Goal: Use online tool/utility: Utilize a website feature to perform a specific function

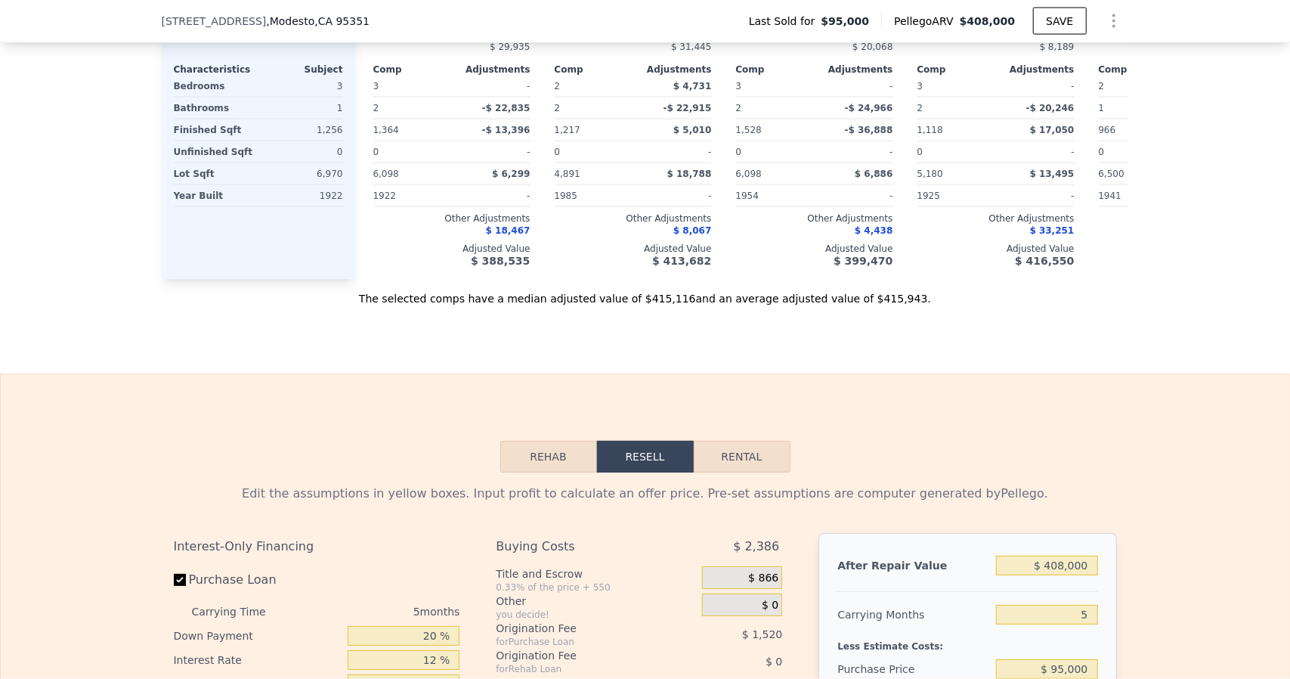
scroll to position [2186, 0]
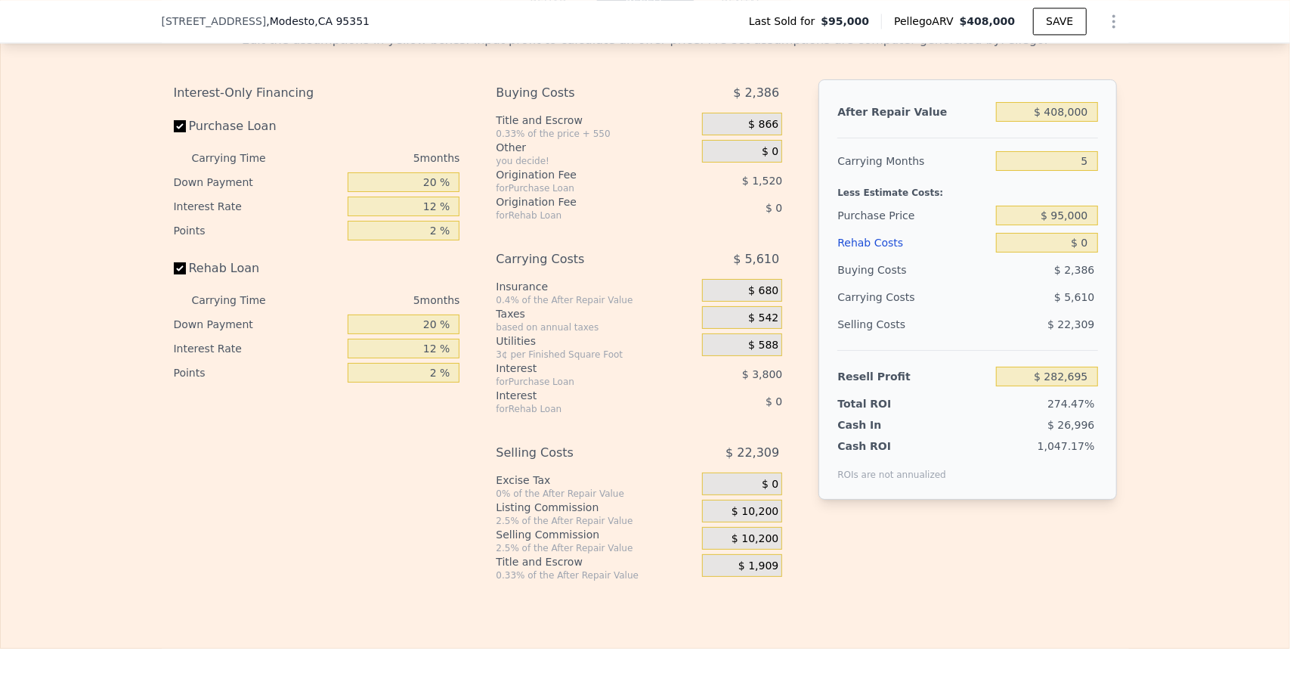
click at [431, 214] on div "12 %" at bounding box center [404, 206] width 112 height 24
click at [404, 216] on input "12 %" at bounding box center [404, 207] width 112 height 20
type input "1 %"
type input "$ 281,429"
type input "10 %"
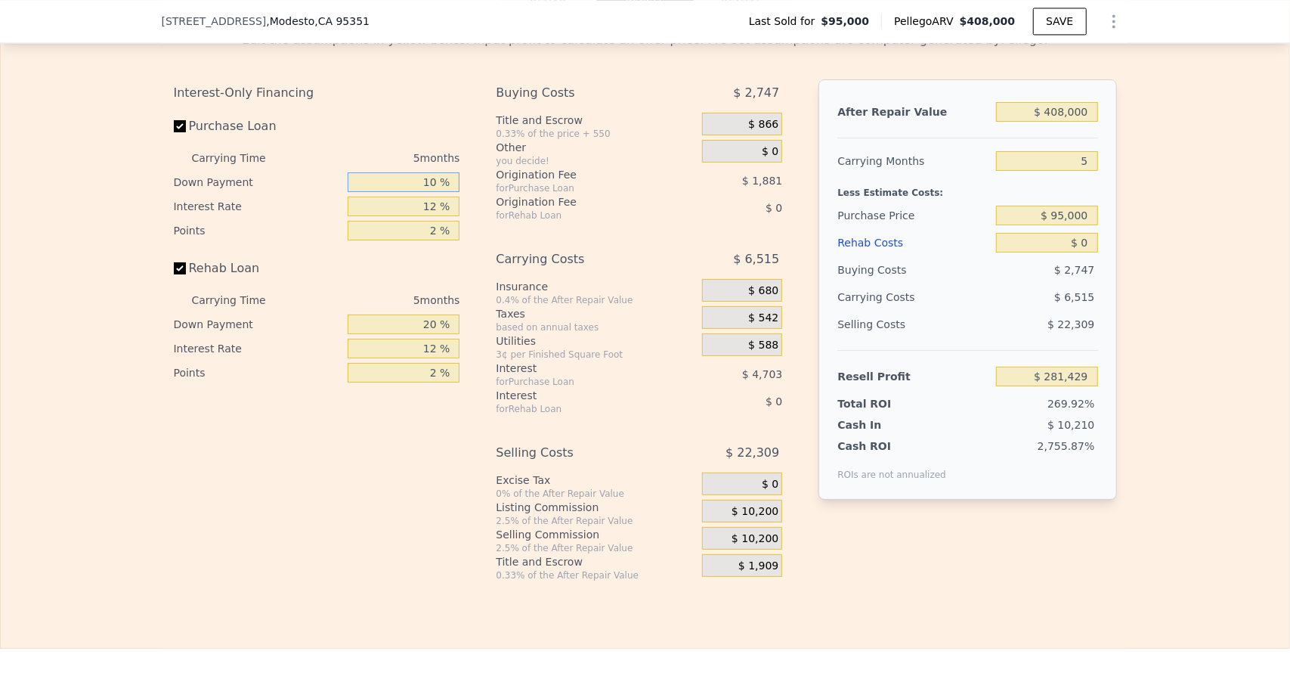
type input "$ 282,030"
type input "10 %"
type input "85 %"
type input "$ 256,025"
type input "8 %"
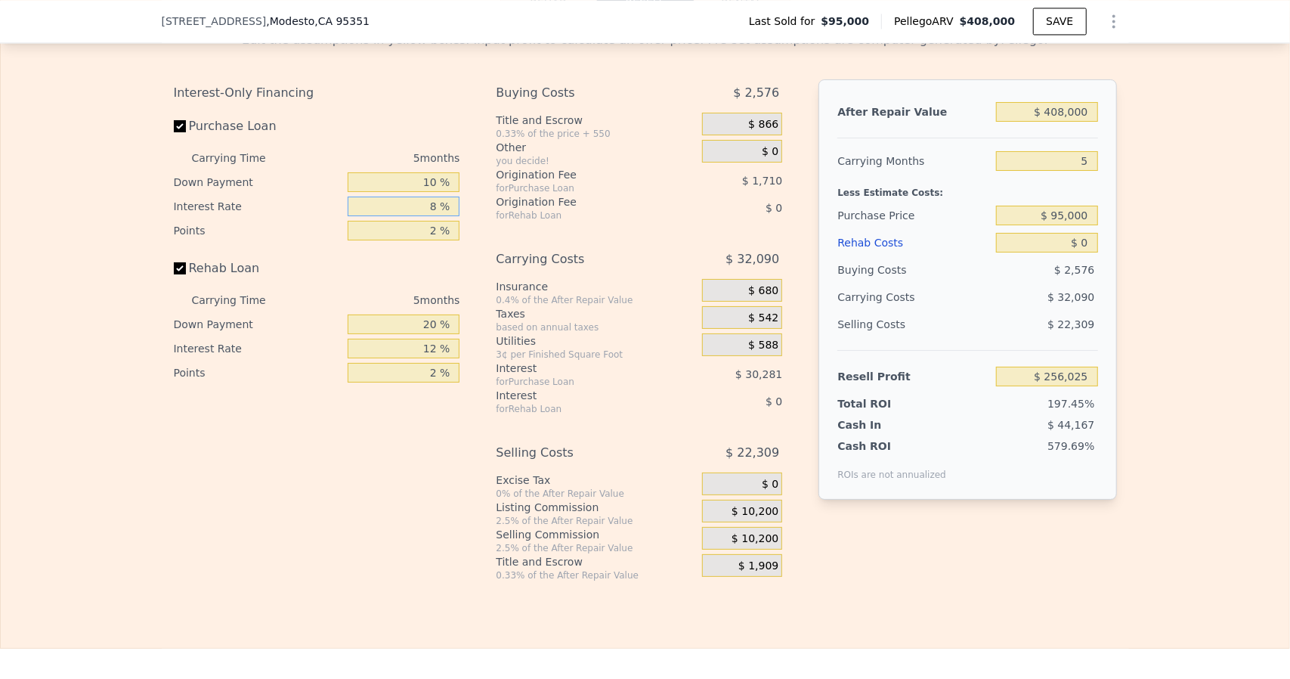
type input "$ 283,455"
type input "8.9 %"
type input "$ 283,135"
type input "8.95 %"
type input "$ 283,115"
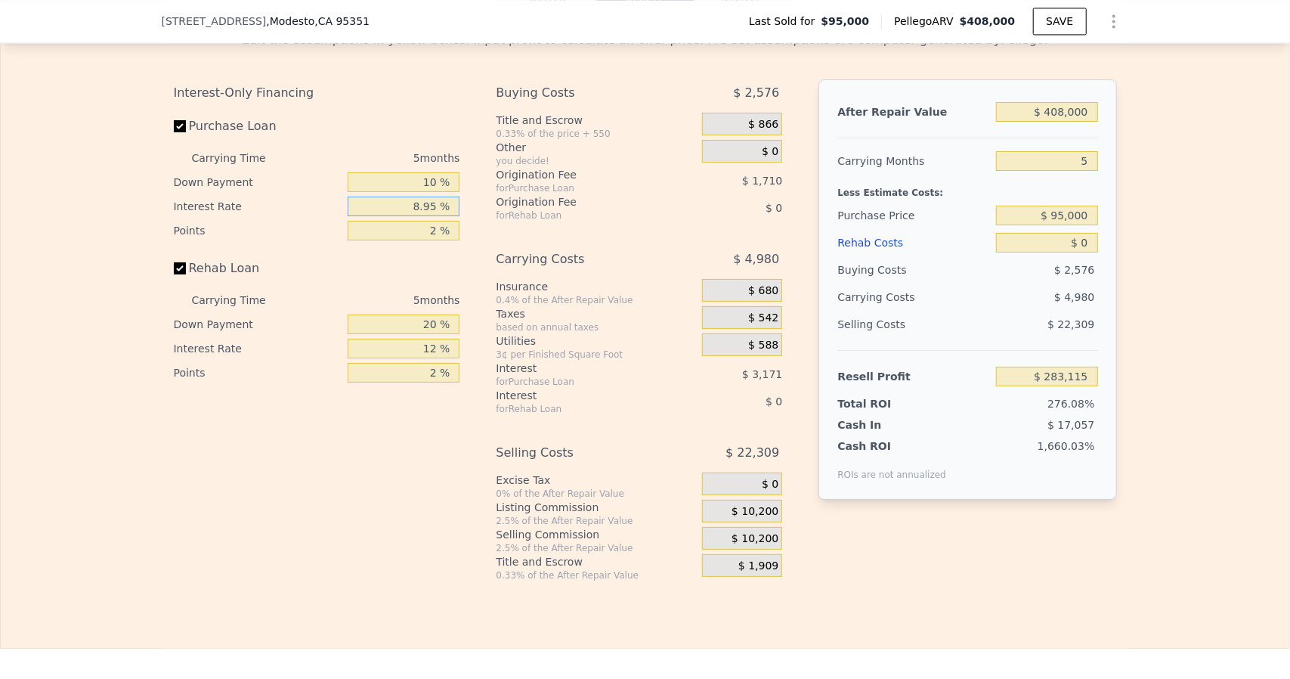
type input "8.95 %"
type input "1 %"
type input "$ 283,970"
type input "1 %"
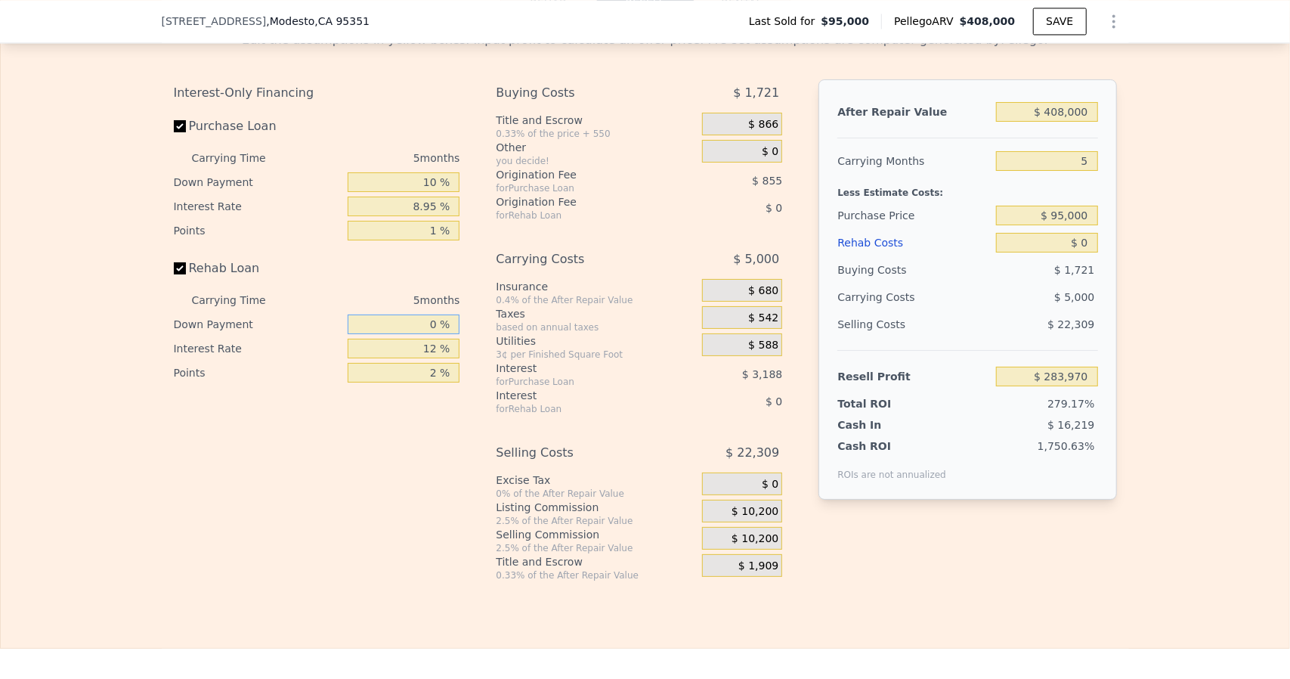
type input "0 %"
type input "8.95 %"
type input "1 %"
click at [750, 132] on span "$ 866" at bounding box center [763, 125] width 30 height 14
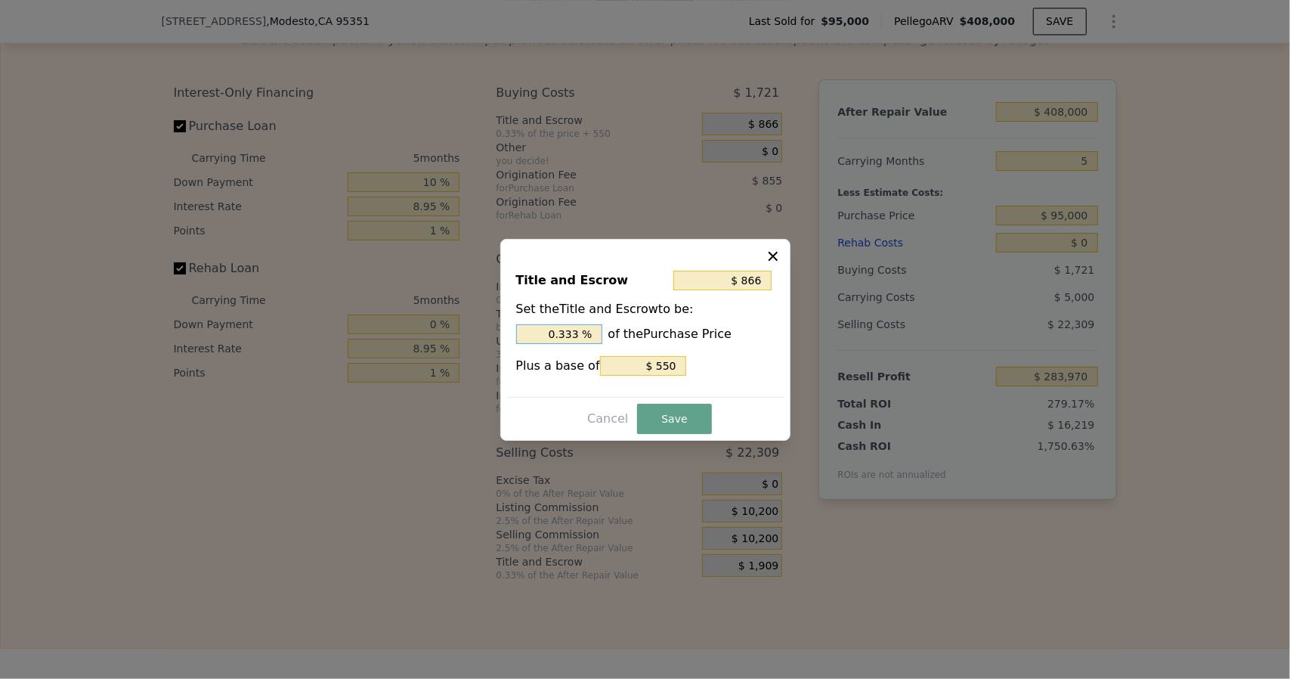
click at [586, 331] on input "0.333 %" at bounding box center [559, 334] width 86 height 20
type input "$ 864"
type input "0.33 %"
type input "$ 835"
type input "0.3 %"
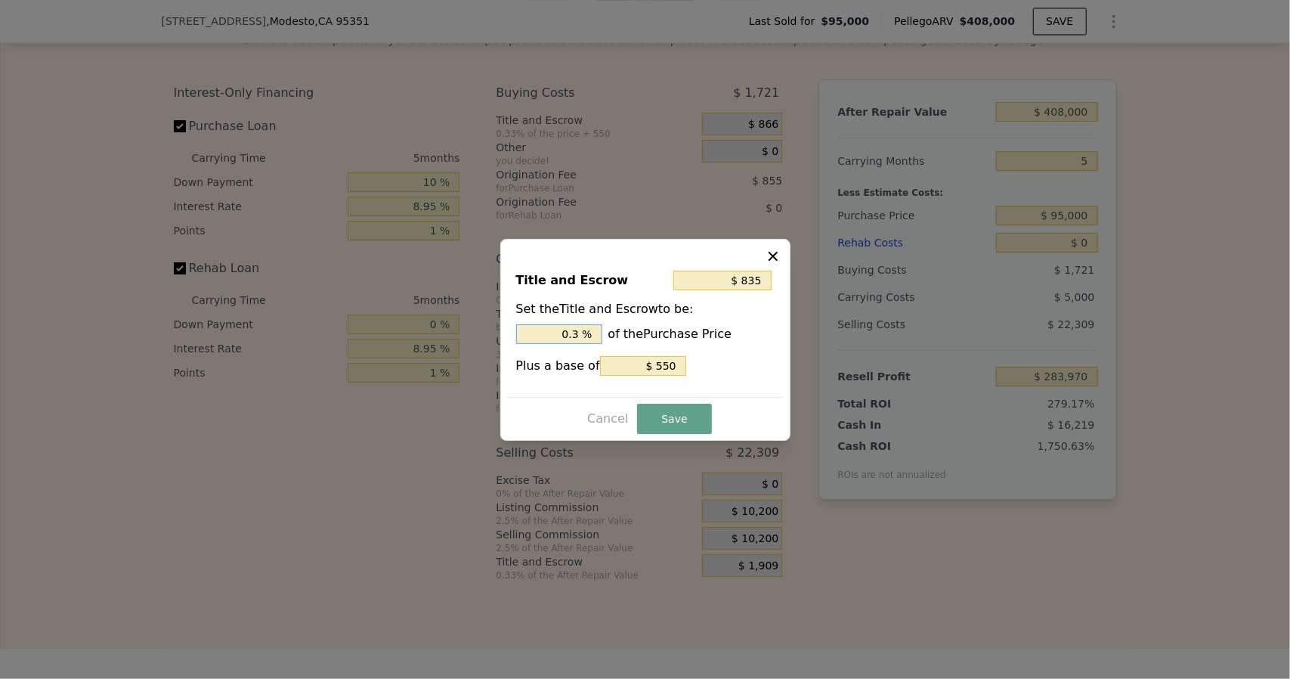
type input "$ 550"
type input "0 %"
type input "$ 1,500"
type input "1. %"
type input "$ 2,260"
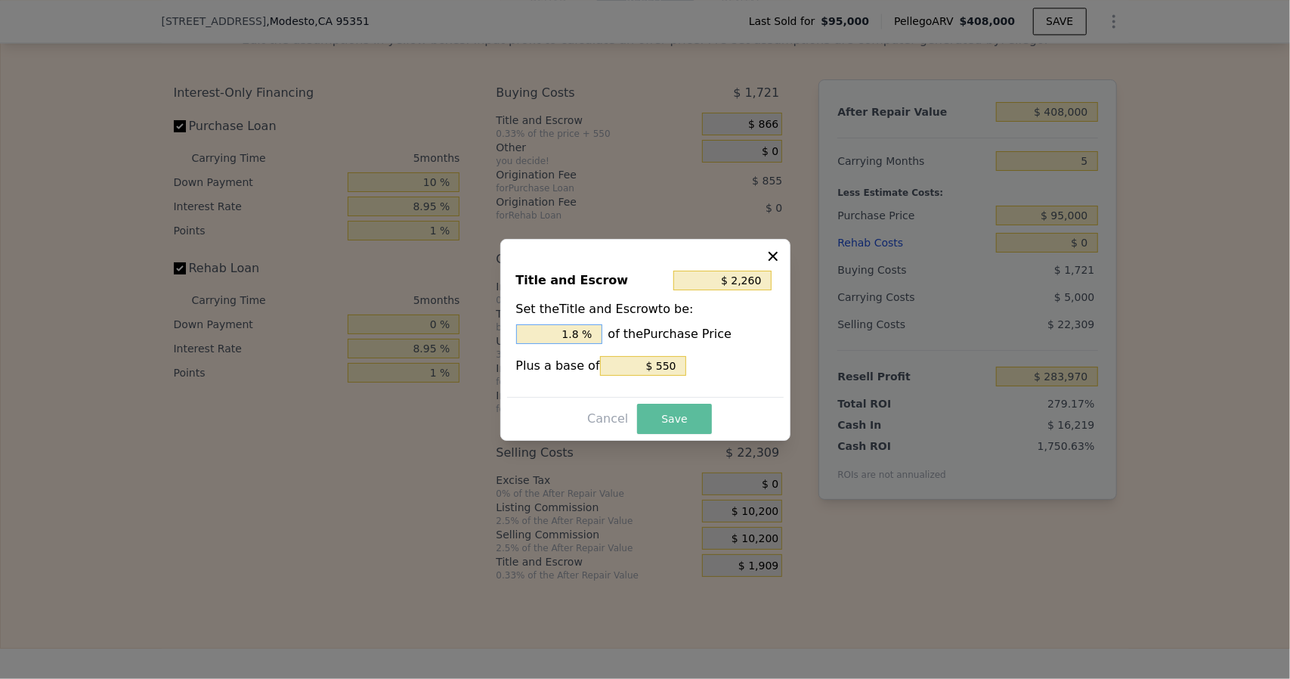
type input "1.8 %"
click at [667, 418] on button "Save" at bounding box center [674, 419] width 74 height 30
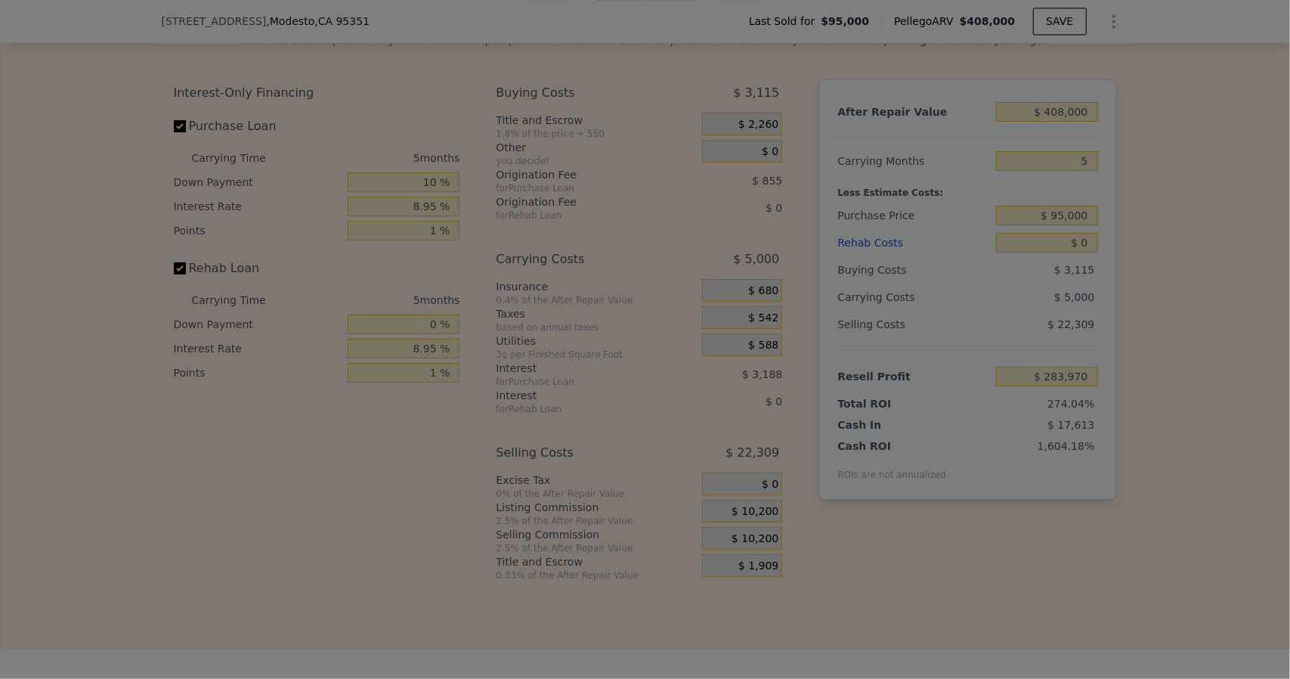
type input "$ 282,576"
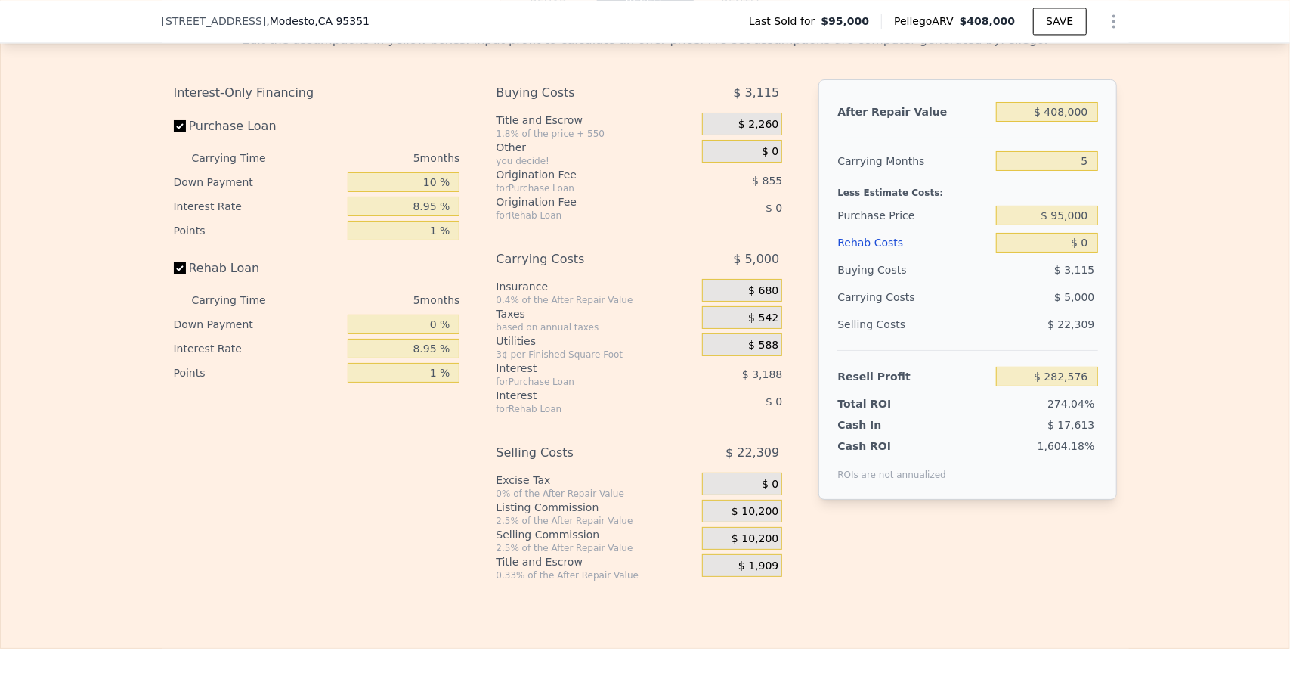
click at [742, 302] on div "$ 680" at bounding box center [742, 290] width 80 height 23
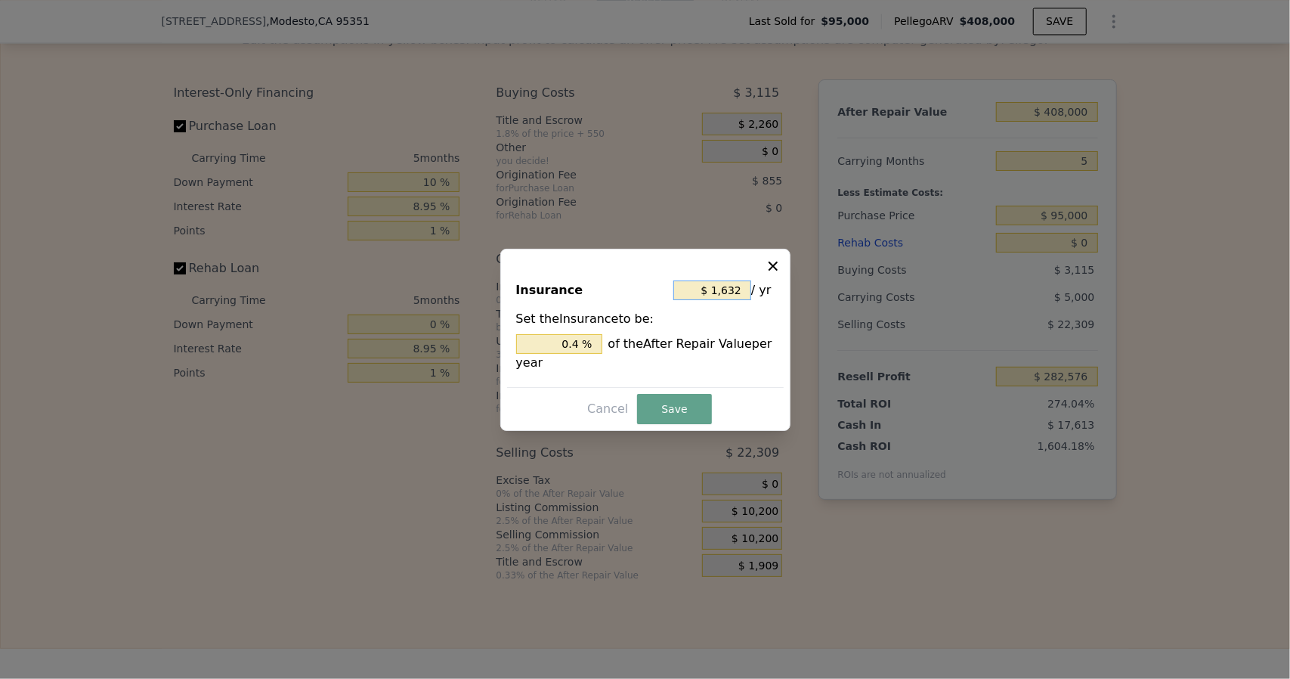
drag, startPoint x: 744, startPoint y: 289, endPoint x: 664, endPoint y: 296, distance: 79.7
click at [667, 296] on div "Insurance $ 1,632 / yr" at bounding box center [645, 293] width 258 height 33
type input "$ 3"
type input "0.001 %"
type input "$ 36"
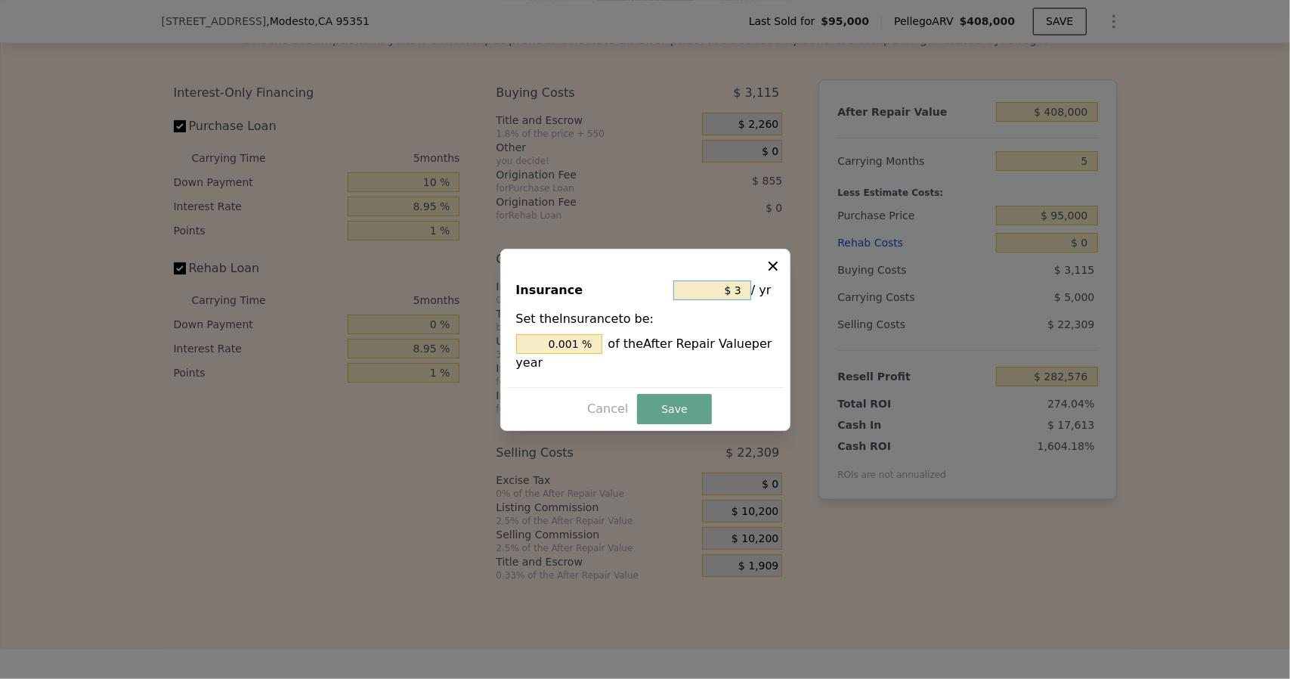
type input "0.009 %"
type input "$ 360"
type input "0.088 %"
type input "$ 3,600"
type input "0.882 %"
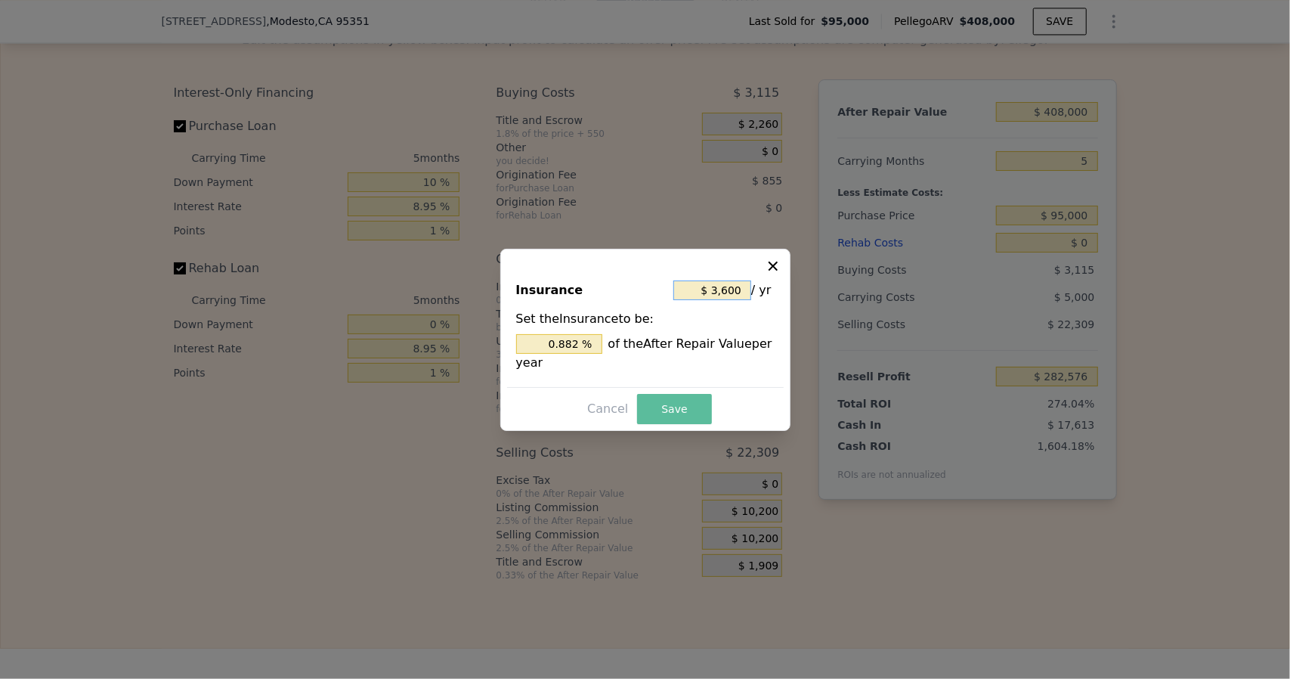
type input "$ 3,600"
click at [655, 404] on button "Save" at bounding box center [674, 409] width 74 height 30
type input "$ 281,756"
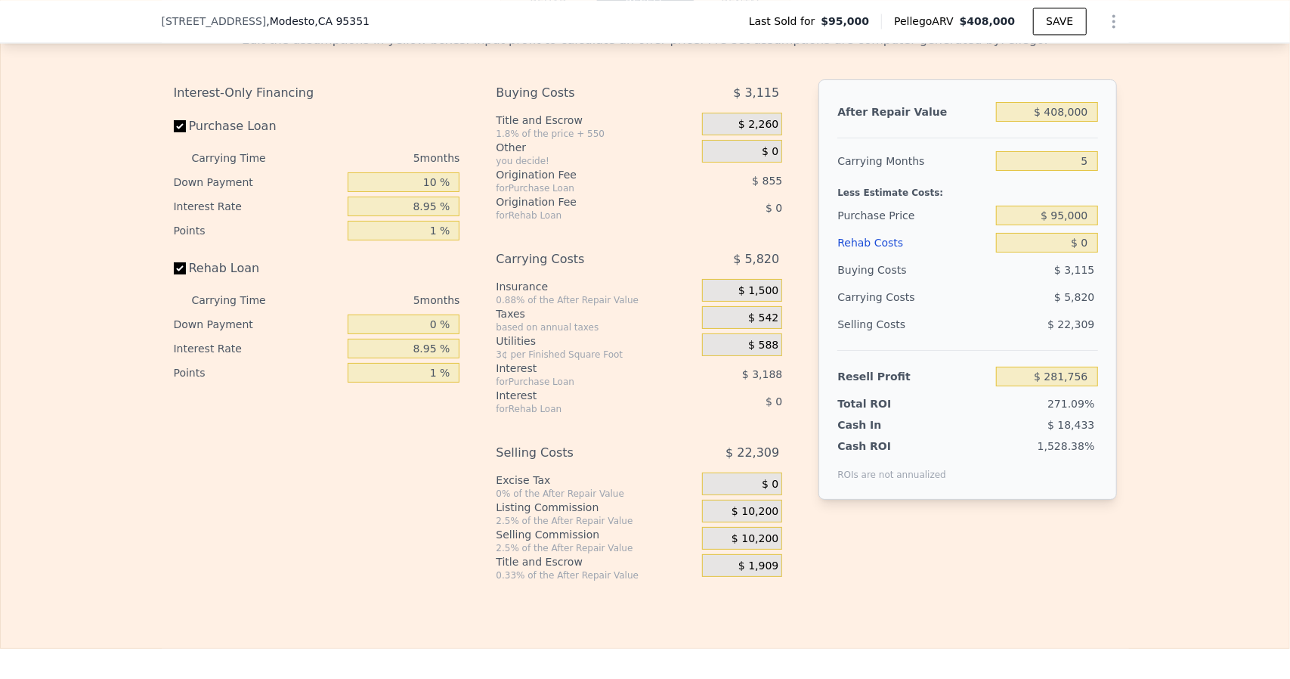
click at [745, 328] on div "$ 542" at bounding box center [742, 317] width 80 height 23
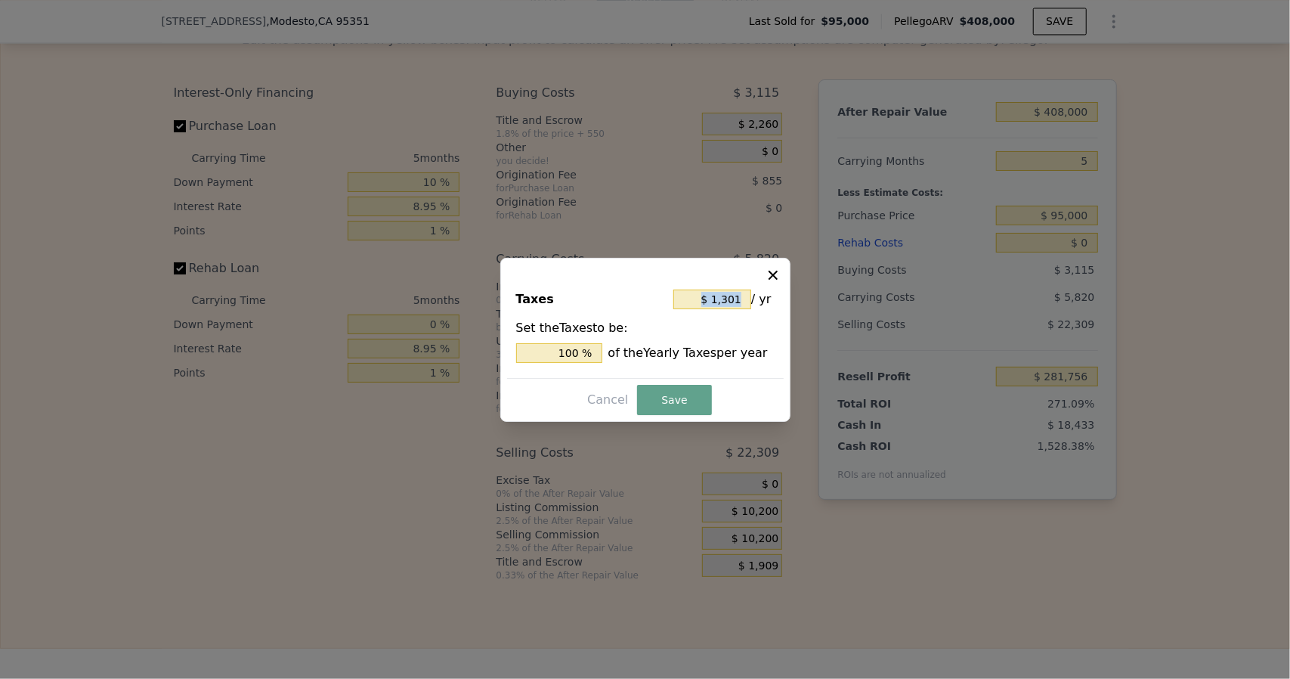
drag, startPoint x: 750, startPoint y: 299, endPoint x: 710, endPoint y: 305, distance: 40.5
click at [710, 305] on div "$ 1,301 / yr" at bounding box center [723, 299] width 101 height 27
type input "$ 3"
type input "0.231 %"
type input "$ 36"
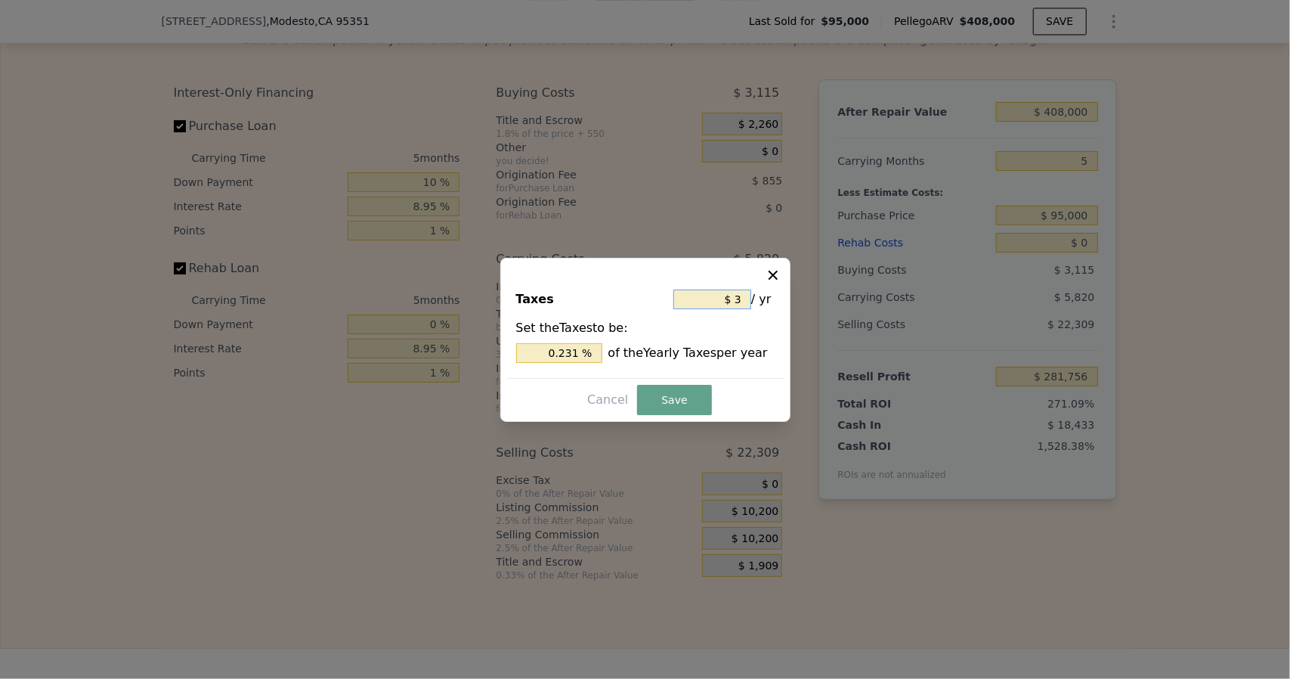
type input "2.767 %"
type input "$ 360"
type input "27.671 %"
type input "$ 3,600"
type input "276.710 %"
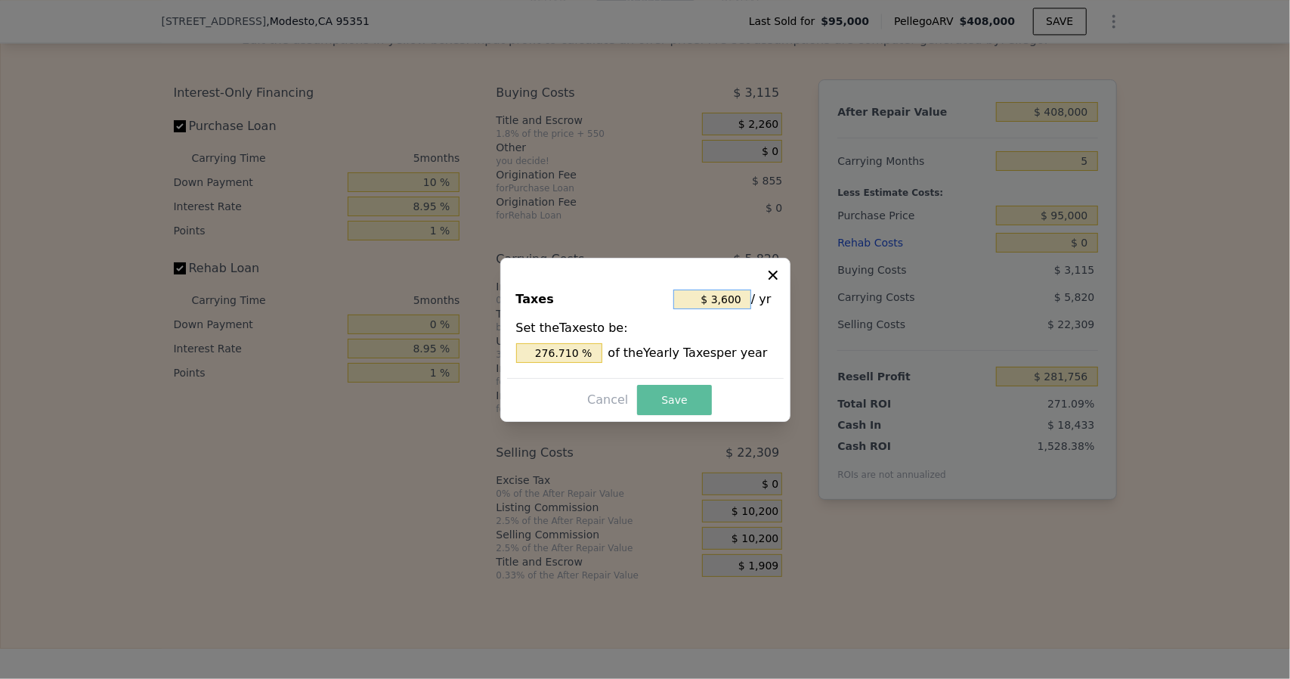
type input "$ 3,600"
click at [689, 404] on button "Save" at bounding box center [674, 400] width 74 height 30
type input "$ 280,798"
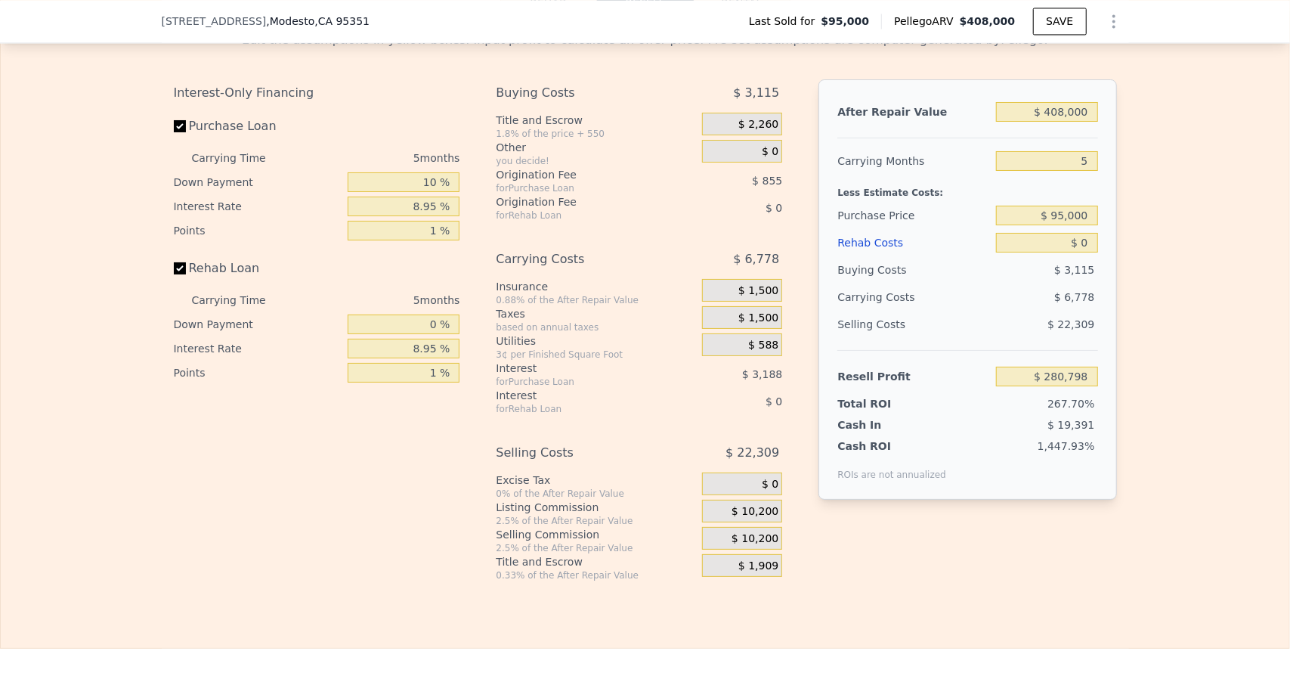
click at [749, 518] on span "$ 10,200" at bounding box center [755, 512] width 47 height 14
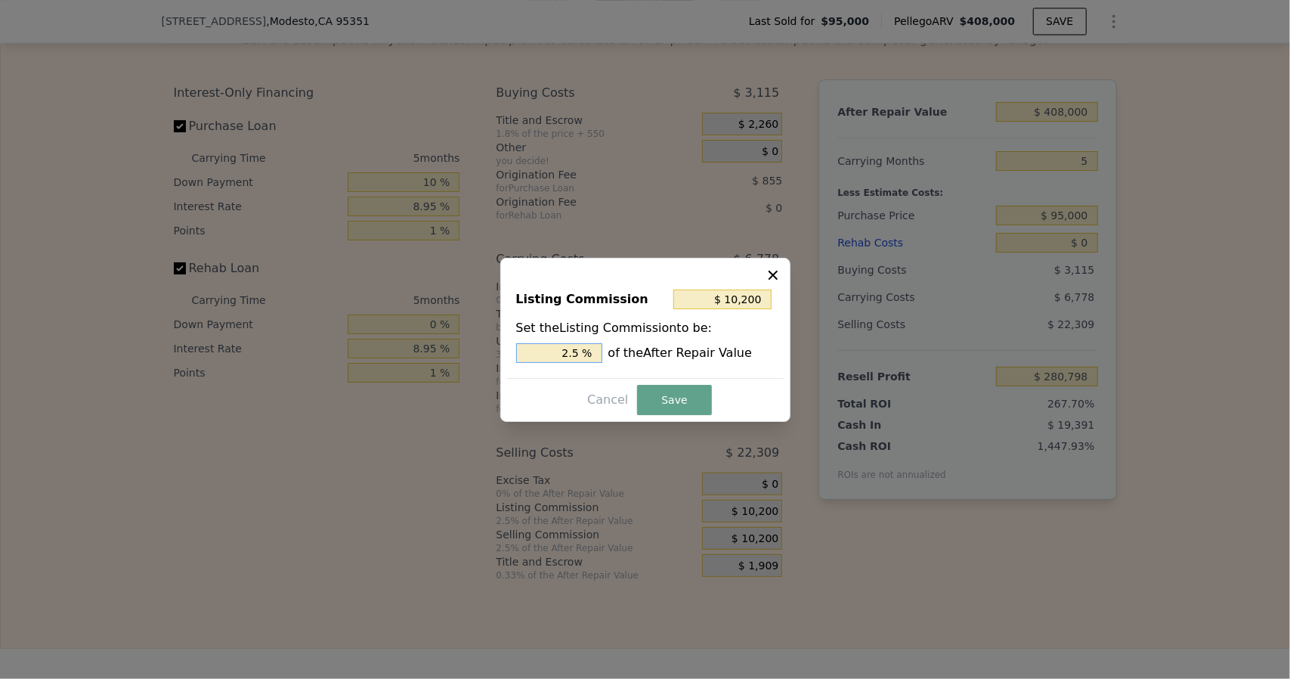
click at [585, 345] on input "2.5 %" at bounding box center [559, 353] width 86 height 20
type input "$ 8,160"
type input "2 %"
type input "$ 4,080"
type input "1. %"
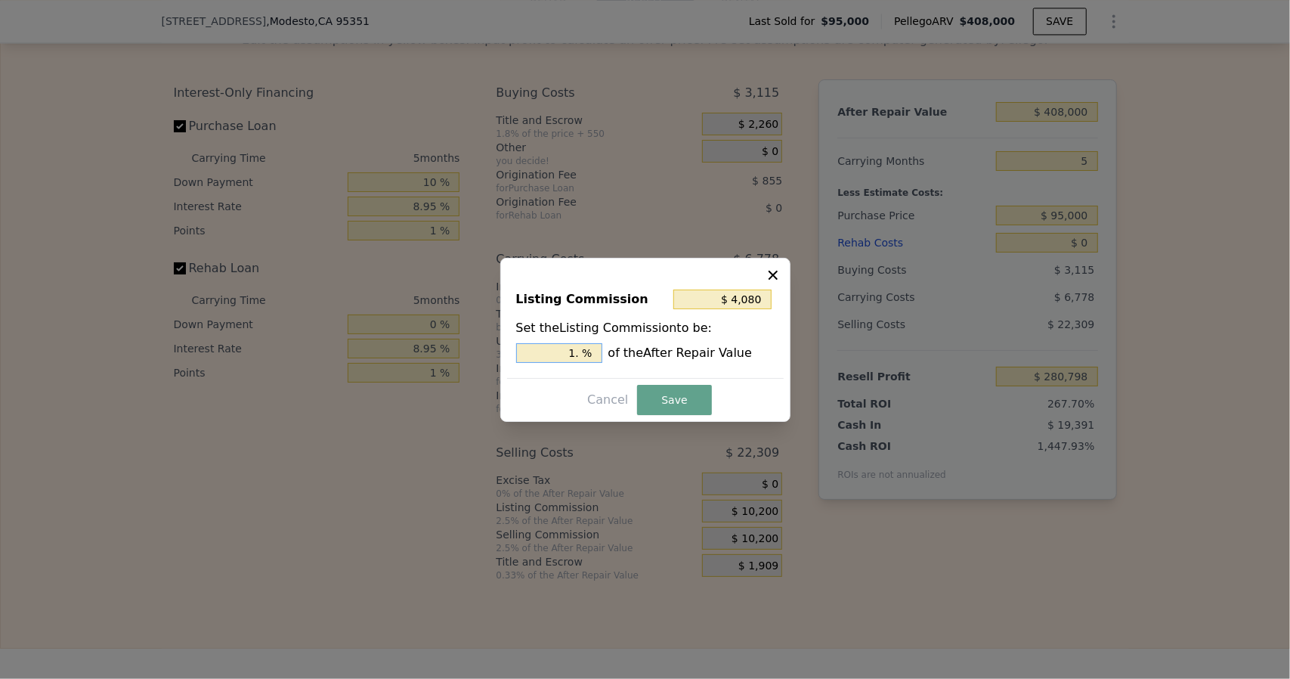
type input "$ 6,120"
type input "1.5 %"
type input "$ 4,080"
type input "1 %"
type input "$ 8,160"
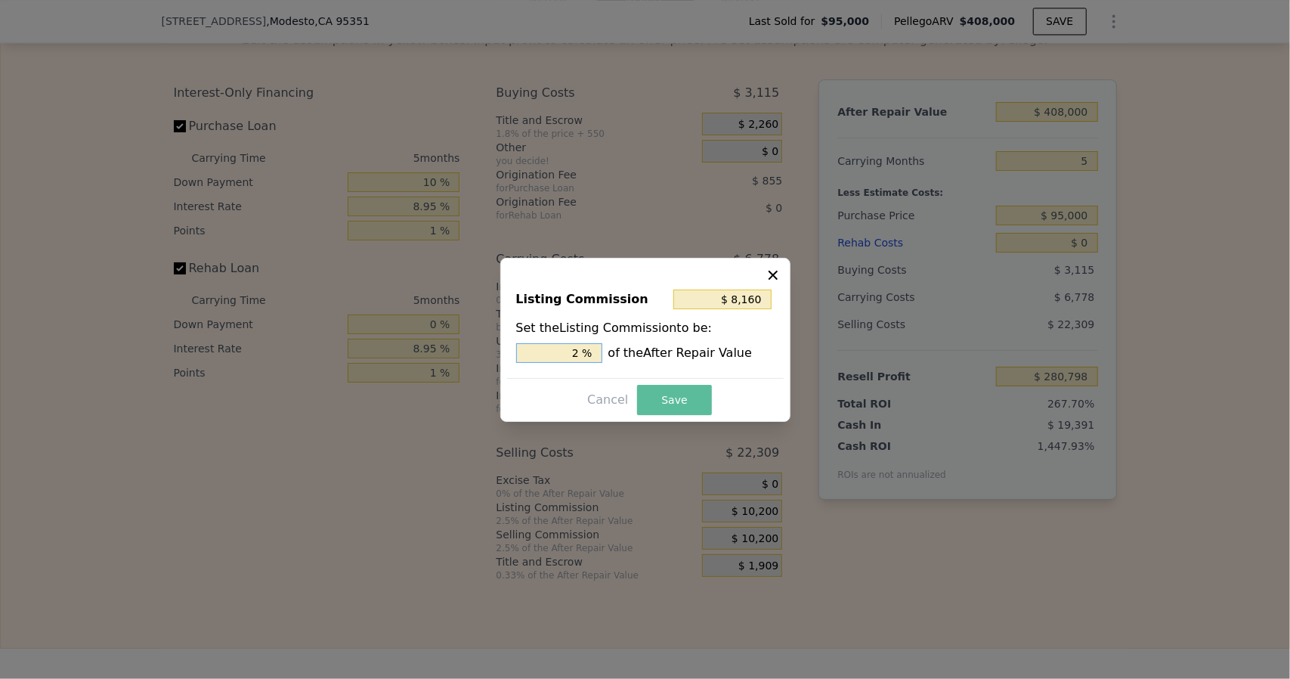
type input "2 %"
click at [679, 401] on button "Save" at bounding box center [674, 400] width 74 height 30
type input "$ 282,838"
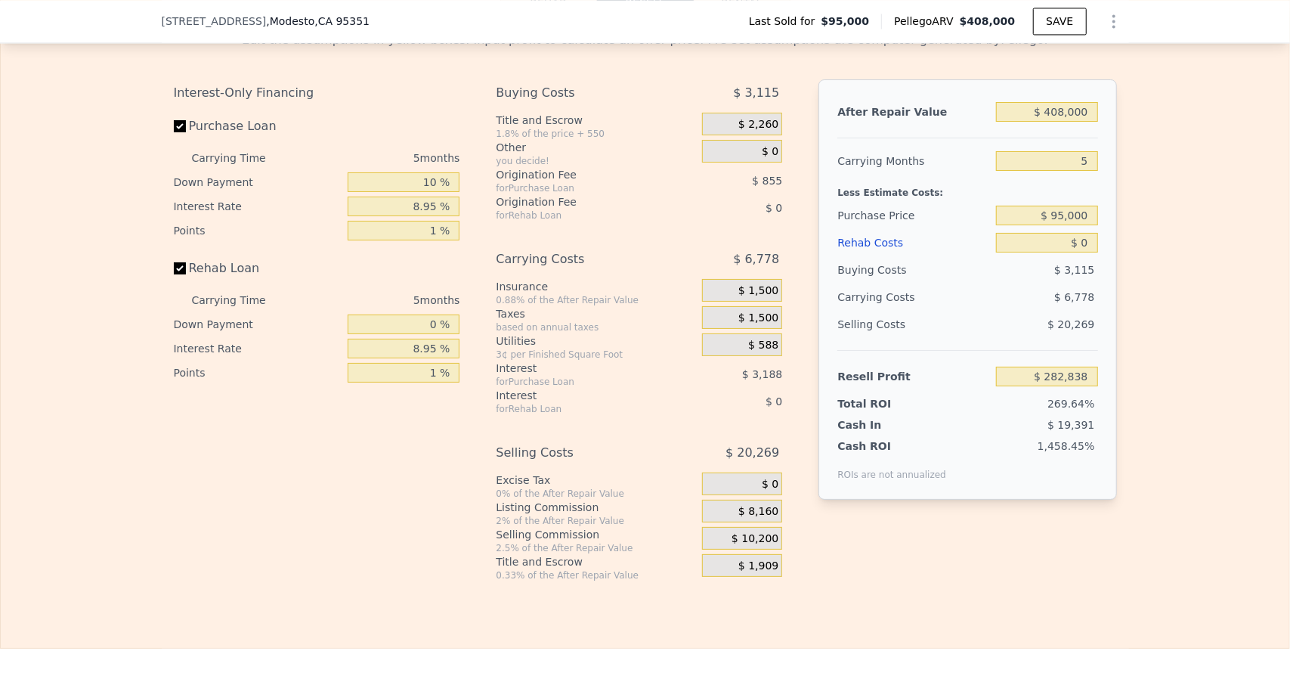
click at [754, 546] on span "$ 10,200" at bounding box center [755, 539] width 47 height 14
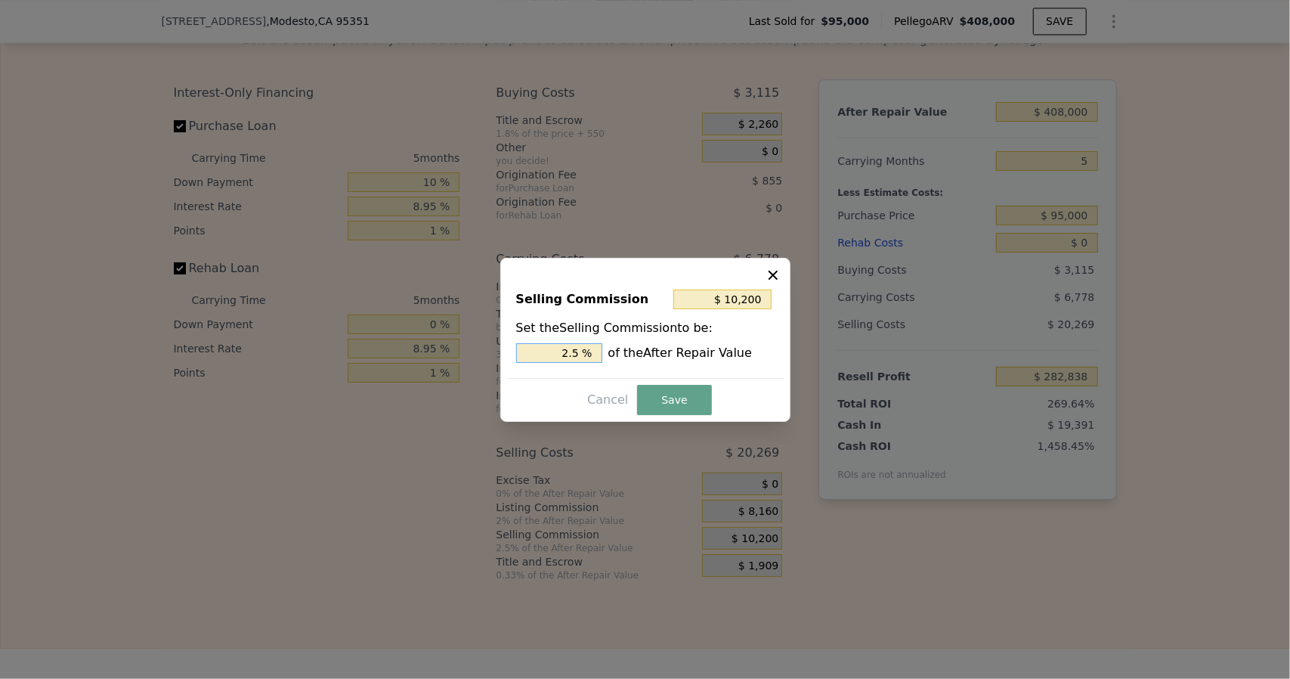
click at [590, 355] on input "2.5 %" at bounding box center [559, 353] width 86 height 20
type input "$ 8,160"
type input "2 %"
click at [670, 389] on button "Save" at bounding box center [674, 400] width 74 height 30
type input "$ 284,878"
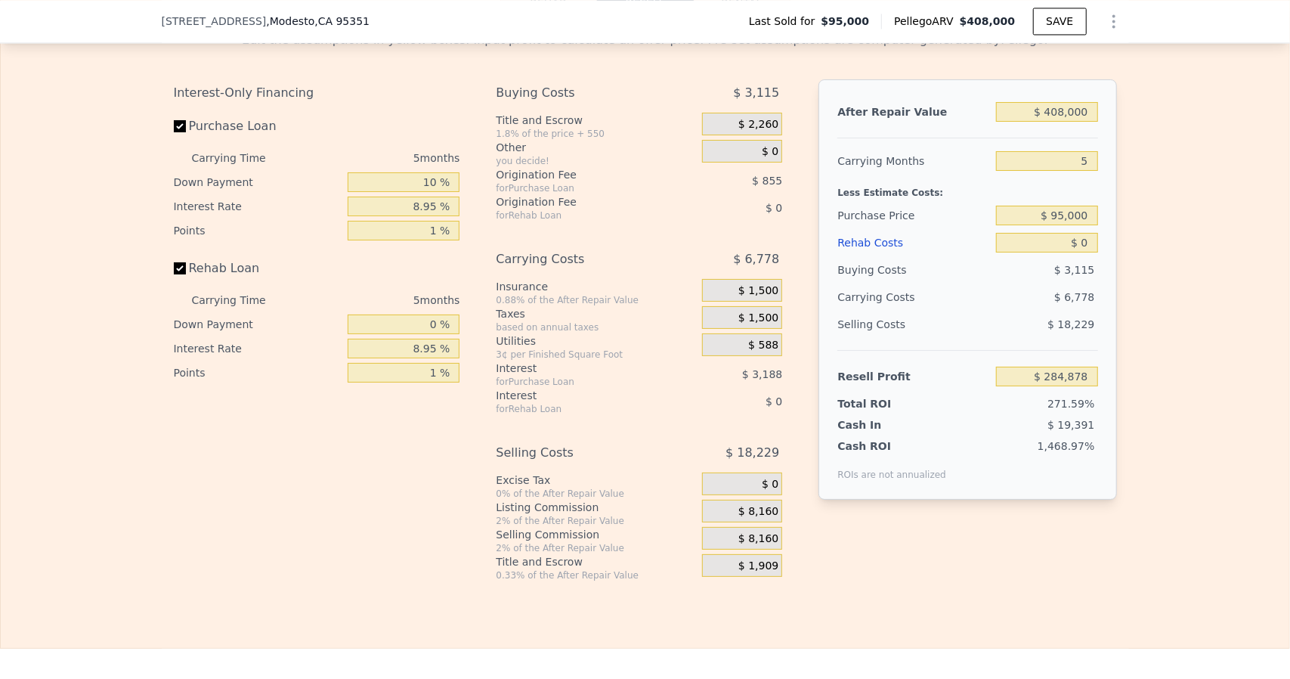
click at [741, 573] on span "$ 1,909" at bounding box center [758, 566] width 40 height 14
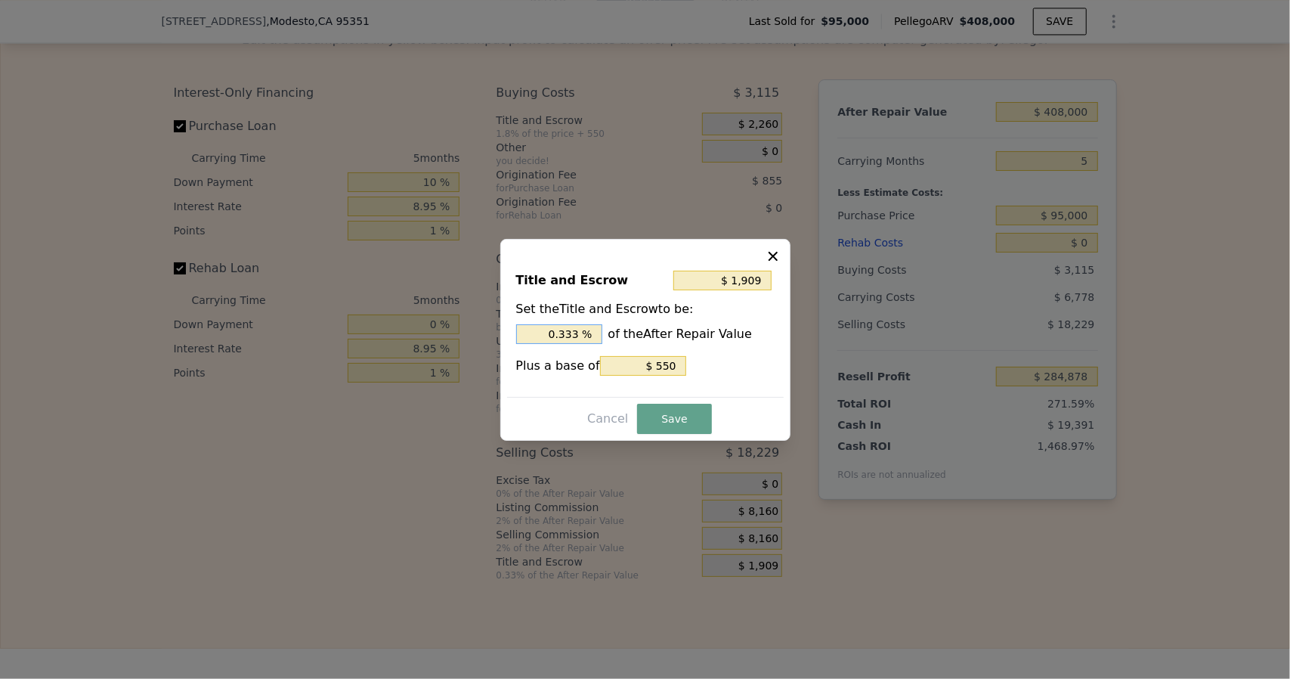
click at [587, 330] on input "0.333 %" at bounding box center [559, 334] width 86 height 20
type input "$ 1,896"
type input "0.33 %"
type input "$ 1,774"
type input "0.3 %"
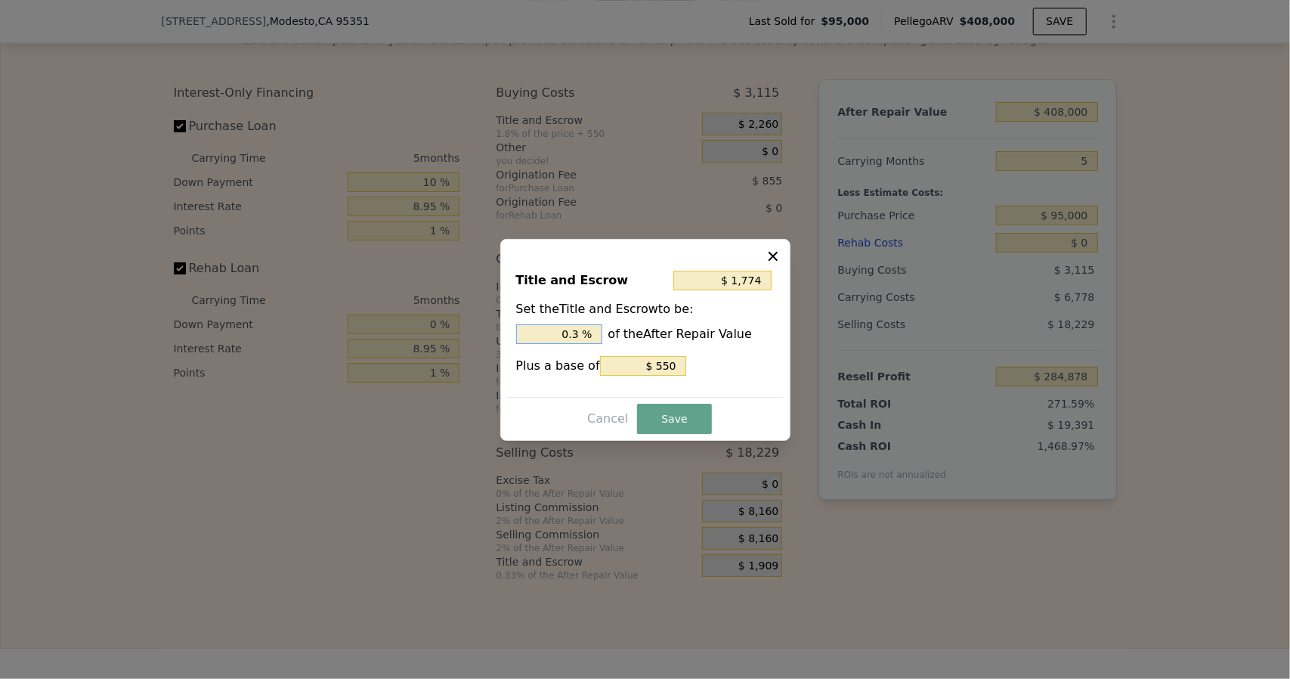
type input "$ 550"
type input "0 %"
type input ". %"
type input "$ 3,406"
type input "0.7 %"
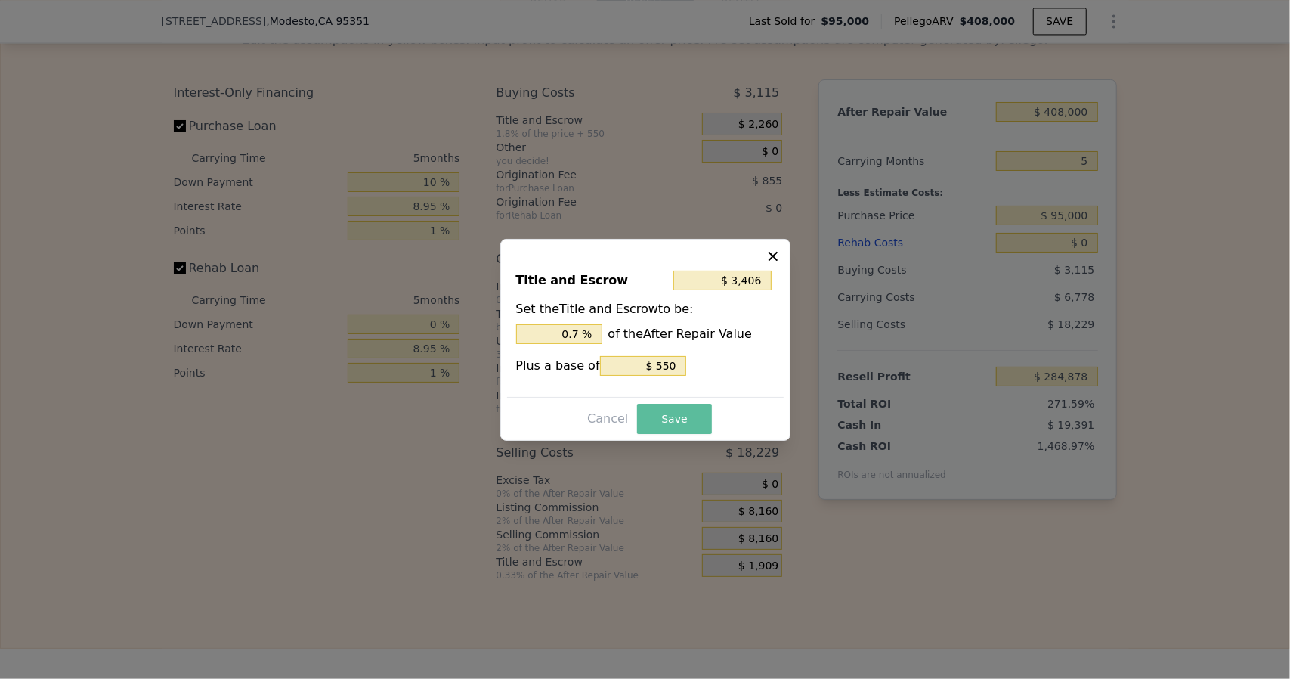
click at [682, 417] on button "Save" at bounding box center [674, 419] width 74 height 30
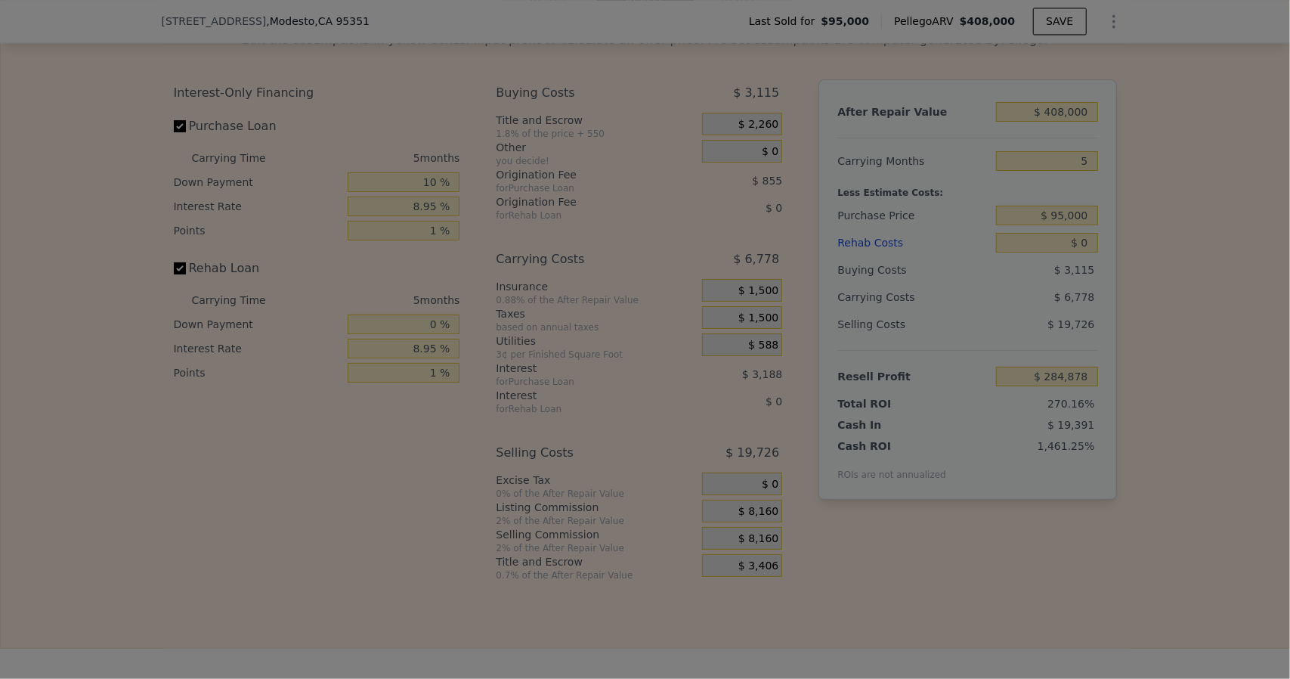
type input "$ 283,381"
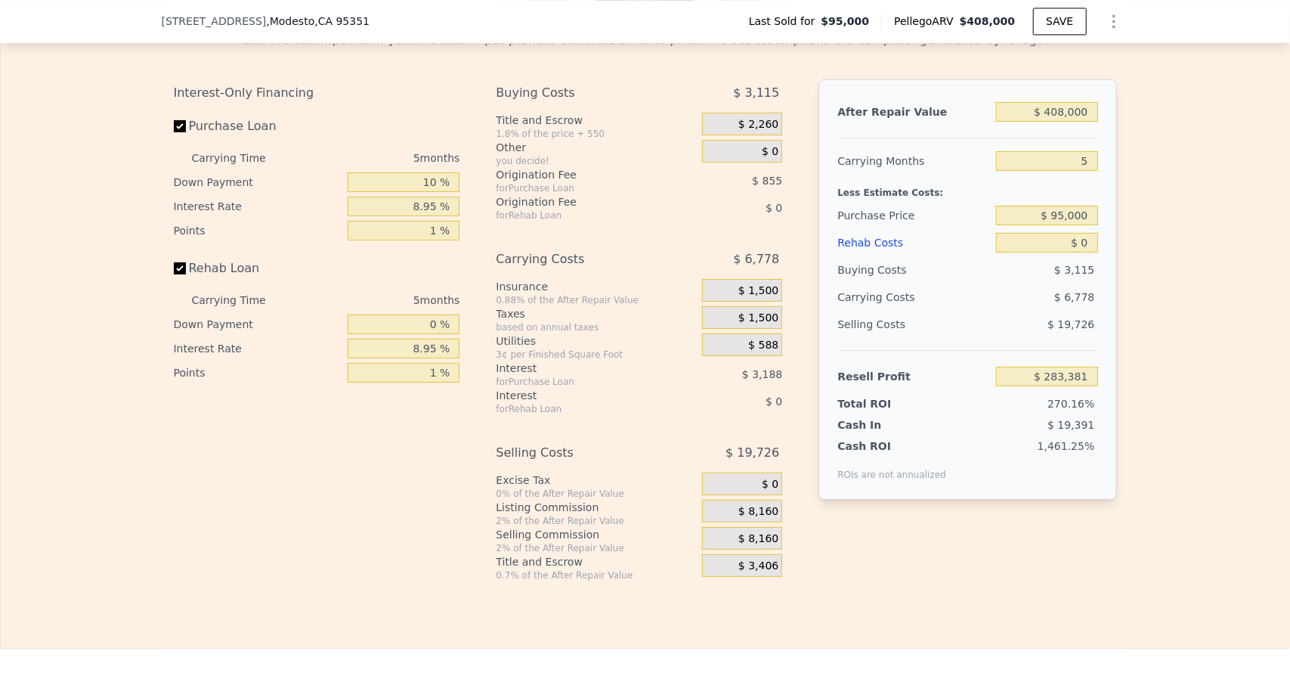
click at [1094, 129] on div "After Repair Value $ 408,000 Carrying Months 5 Less Estimate Costs: Purchase Pr…" at bounding box center [968, 289] width 298 height 420
click at [1083, 122] on input "$ 408,000" at bounding box center [1046, 112] width 101 height 20
type input "$ 40,800"
type input "-$ 65,211"
type input "$ 4,080"
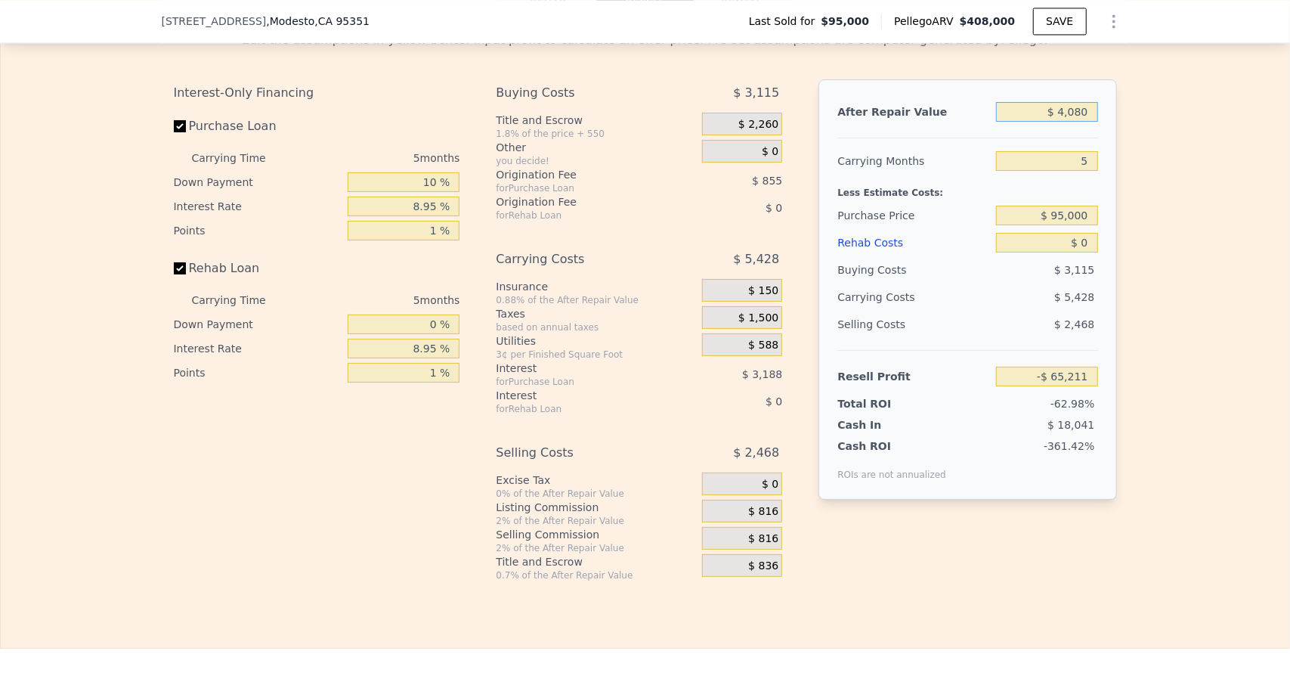
type input "-$ 100,071"
type input "$ 408"
type input "-$ 103,556"
type input "$ 40"
type input "-$ 103,905"
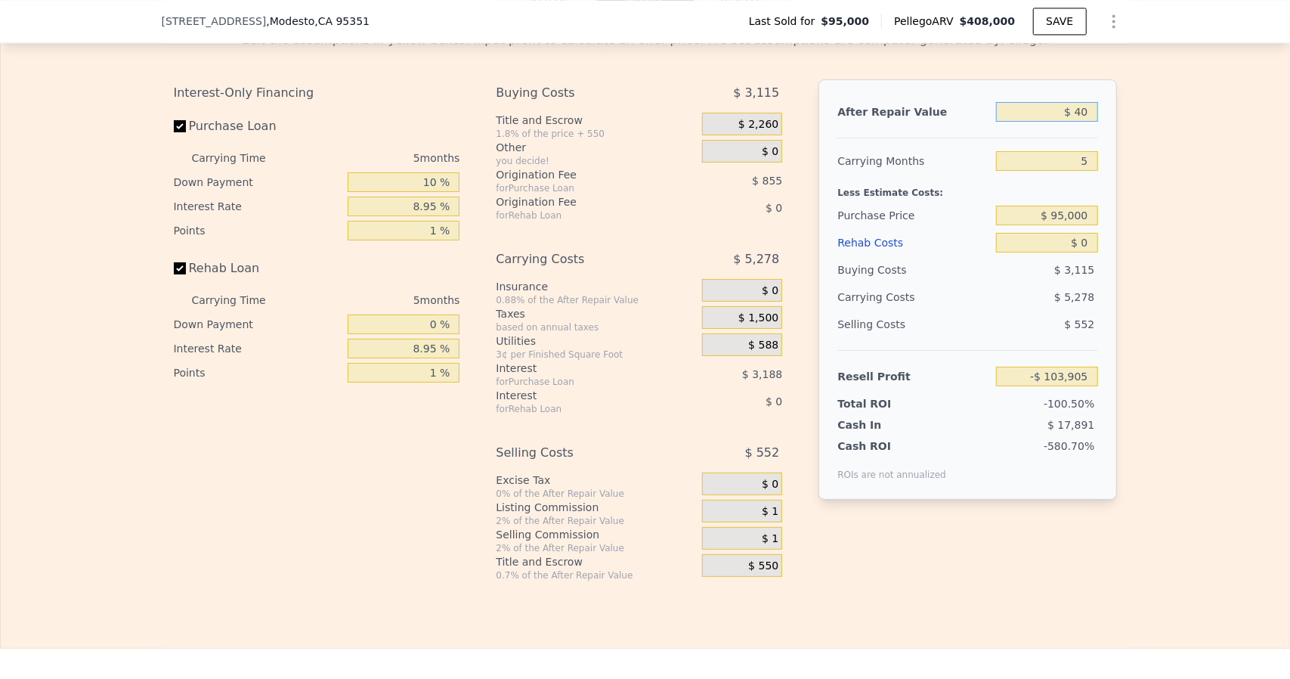
type input "$ 4"
type input "-$ 103,939"
type input "$ 3"
type input "-$ 103,940"
type input "$ 38"
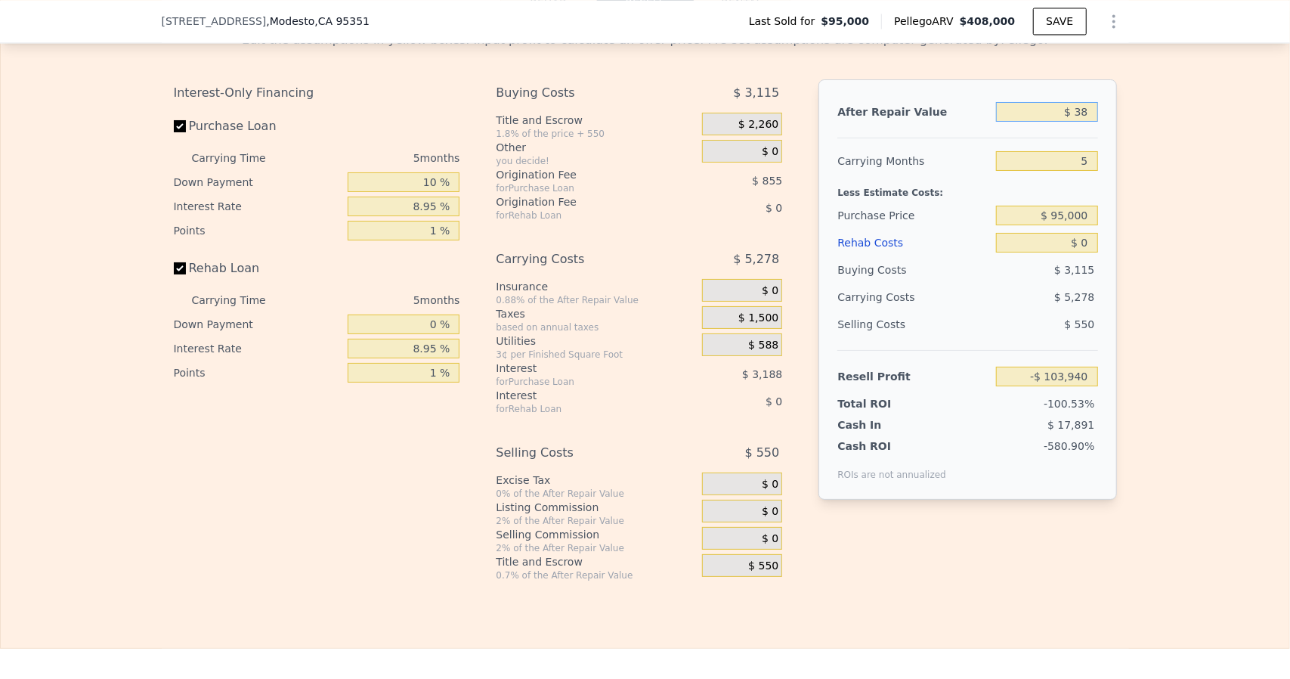
type input "-$ 103,907"
type input "$ 380"
type input "-$ 103,583"
type input "$ 3,800"
type input "-$ 100,336"
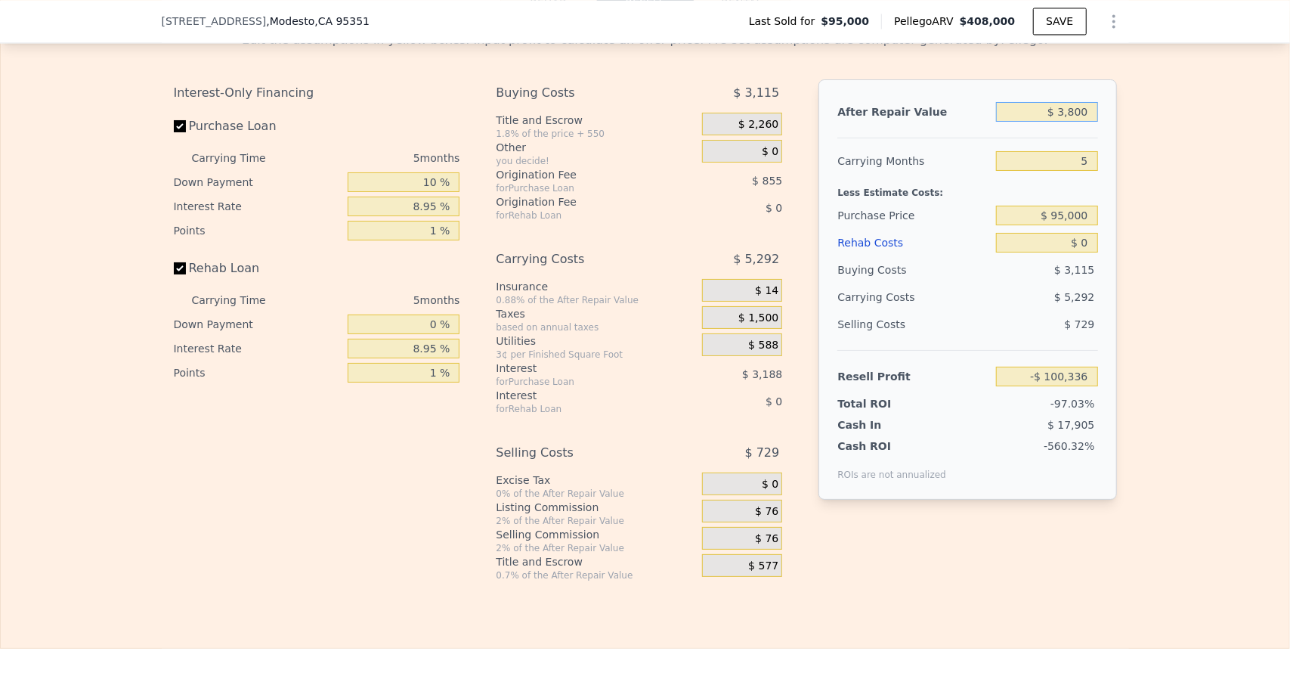
type input "$ 38,000"
type input "-$ 67,869"
type input "$ 380,000"
type input "$ 256,800"
type input "$ 380,000"
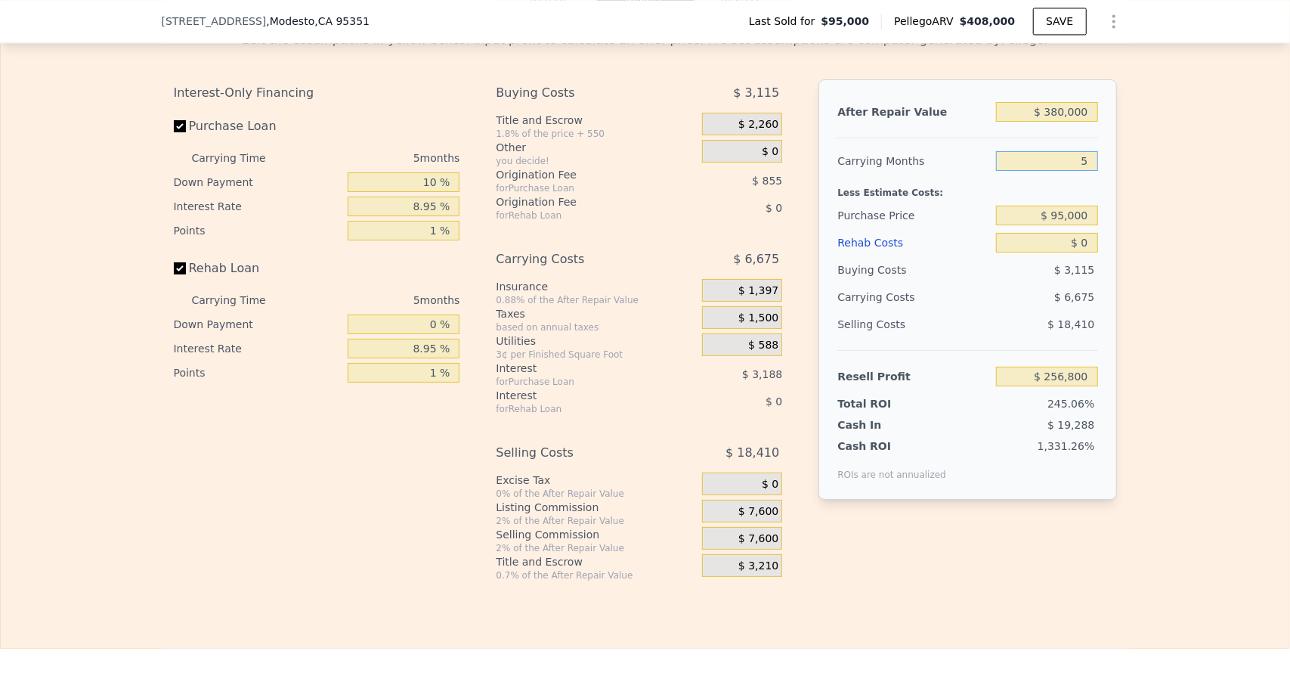
type input "6"
type input "$ 255,465"
type input "6"
type input "$ 5"
type input "$ 2,300,000"
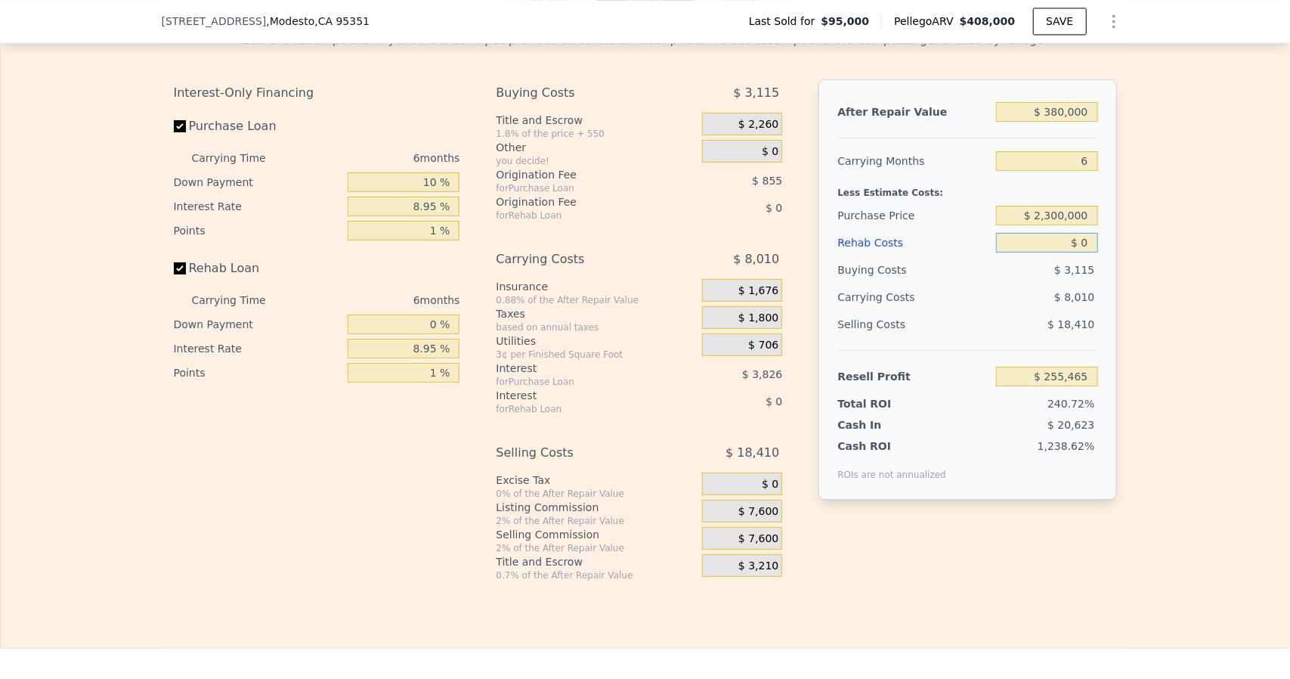
type input "-$ 2,097,876"
type input "$ 5"
type input "-$ 2,097,881"
type input "$ 50"
type input "-$ 2,097,927"
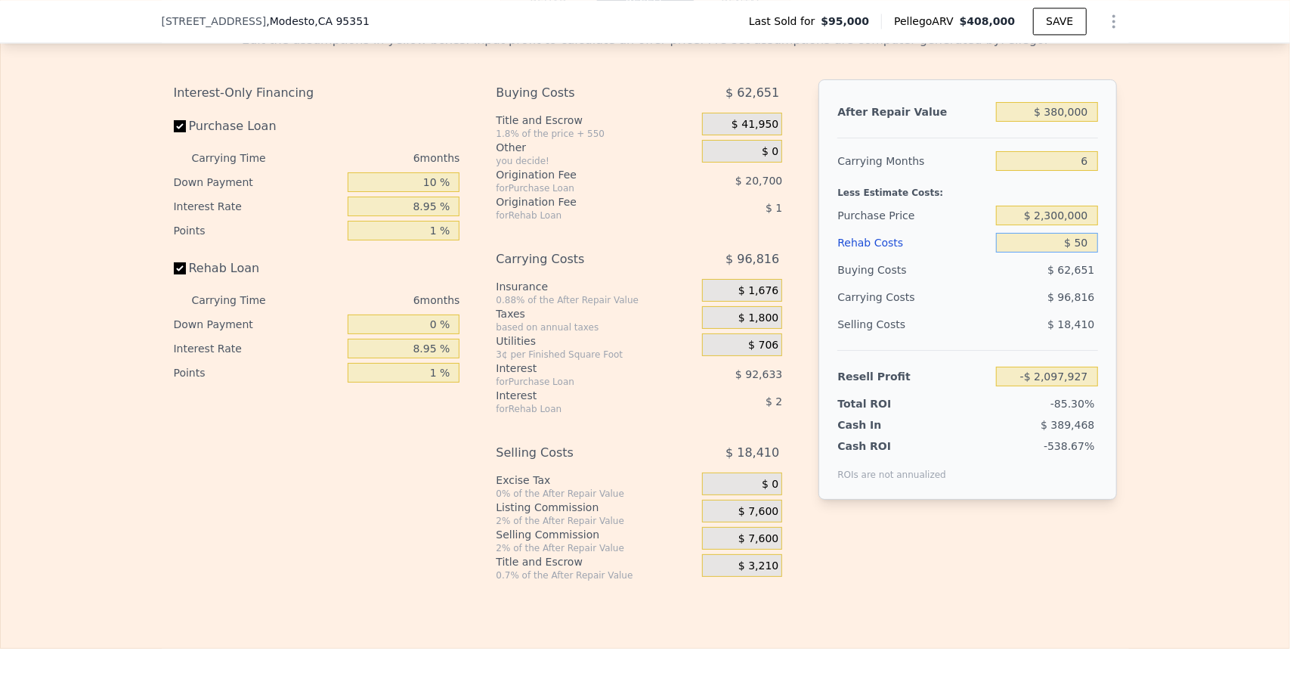
type input "$ 500"
type input "-$ 2,098,405"
type input "$ 5,000"
type input "-$ 2,103,148"
type input "$ 50,000"
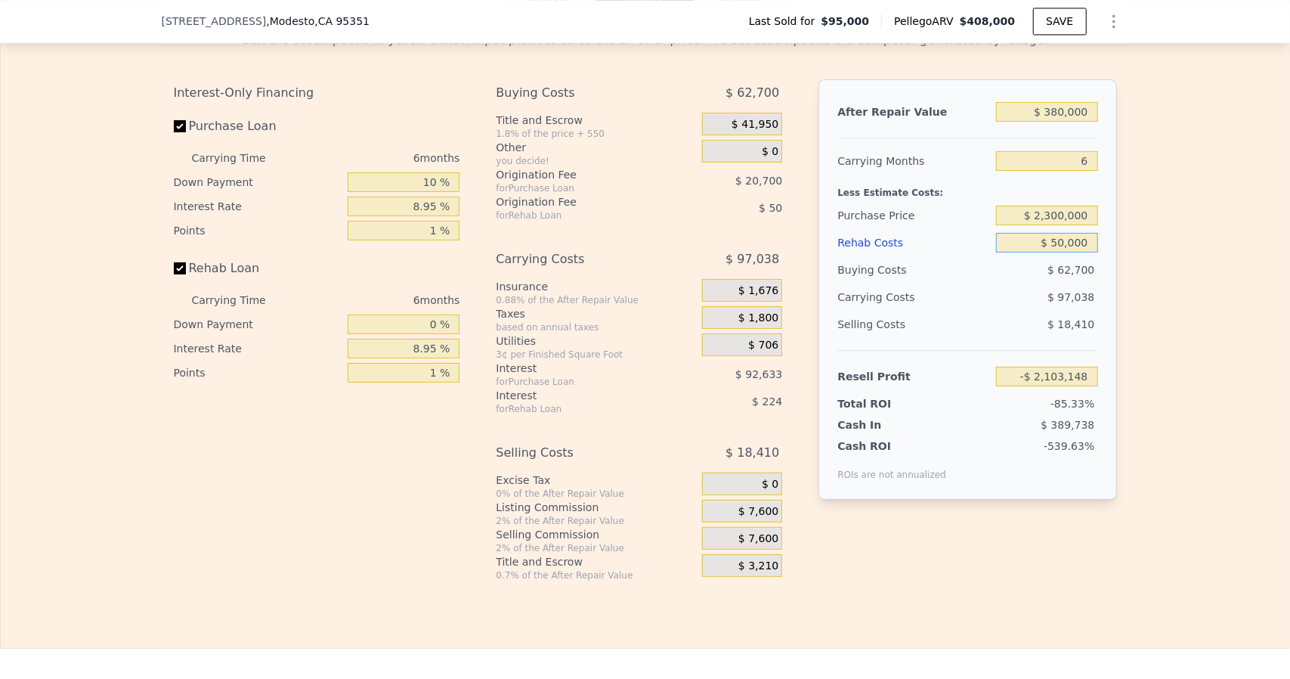
type input "-$ 2,150,614"
type input "$ 50,000"
click at [1185, 581] on div "Edit the assumptions in yellow boxes. Input profit to calculate an offer price.…" at bounding box center [645, 300] width 1289 height 562
click at [1087, 225] on input "$ 2,300,000" at bounding box center [1046, 216] width 101 height 20
type input "$ 230,000"
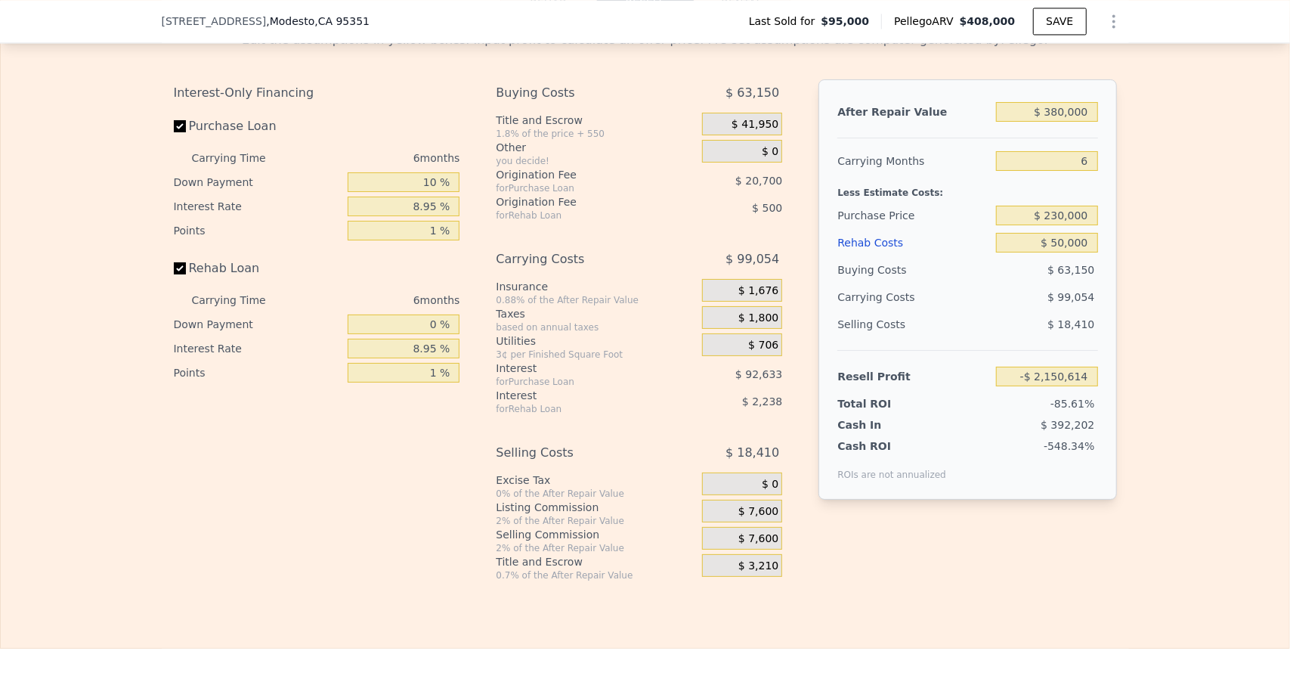
click at [1203, 339] on div "Edit the assumptions in yellow boxes. Input profit to calculate an offer price.…" at bounding box center [645, 300] width 1289 height 562
type input "$ 58,646"
click at [1063, 225] on input "$ 230,000" at bounding box center [1046, 216] width 101 height 20
type input "$ 235,000"
click at [1178, 359] on div "Edit the assumptions in yellow boxes. Input profit to calculate an offer price.…" at bounding box center [645, 300] width 1289 height 562
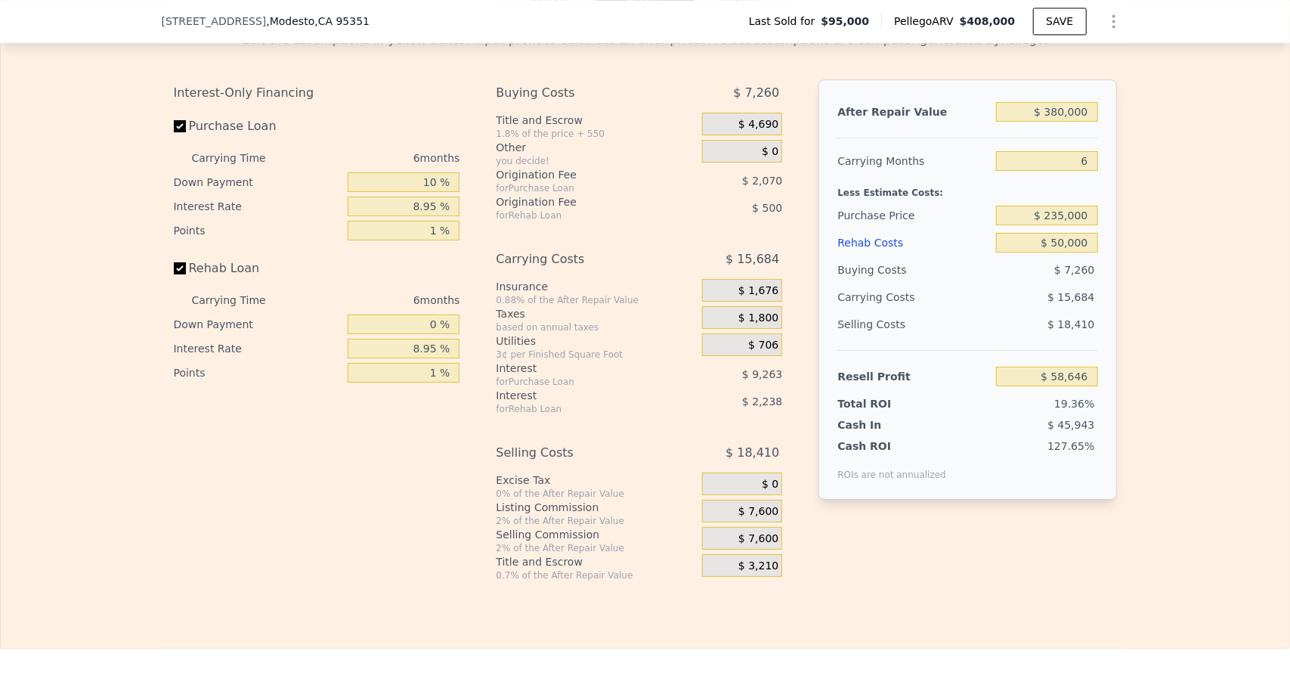
type input "$ 53,313"
drag, startPoint x: 1063, startPoint y: 226, endPoint x: 1069, endPoint y: 234, distance: 9.9
click at [1063, 225] on input "$ 235,000" at bounding box center [1046, 216] width 101 height 20
type input "$ 240,000"
click at [1162, 381] on div "Edit the assumptions in yellow boxes. Input profit to calculate an offer price.…" at bounding box center [645, 300] width 1289 height 562
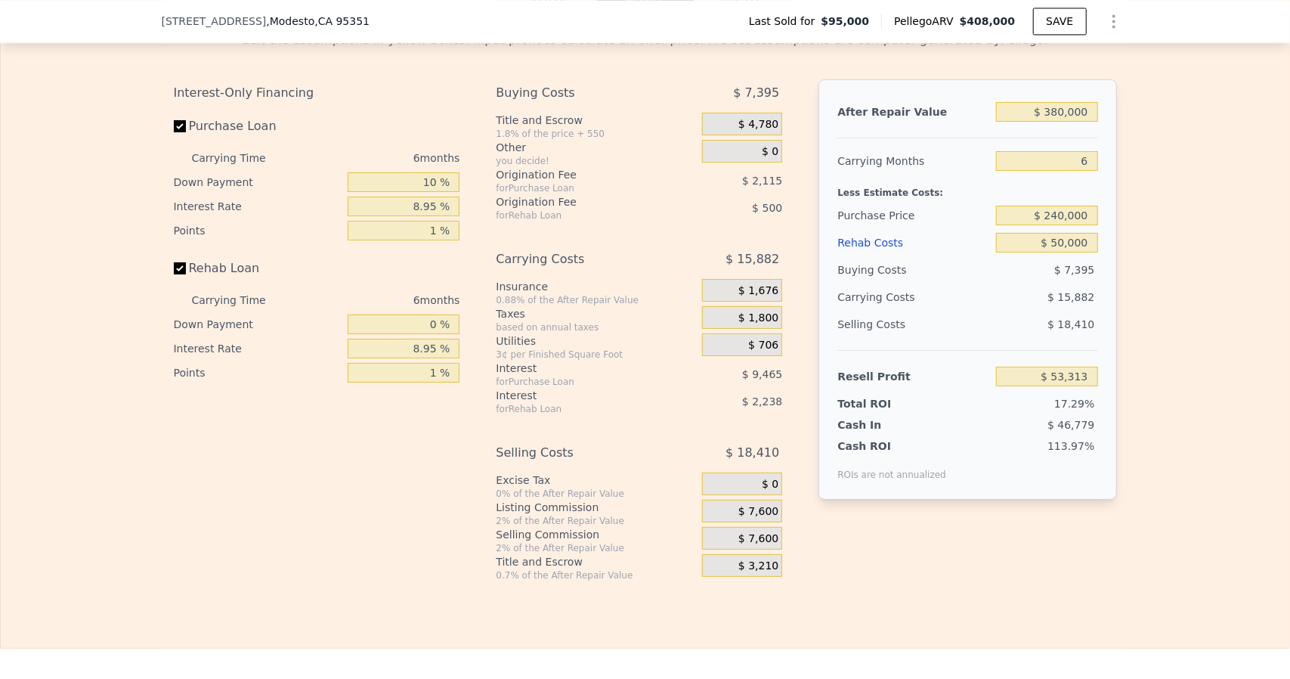
type input "$ 47,974"
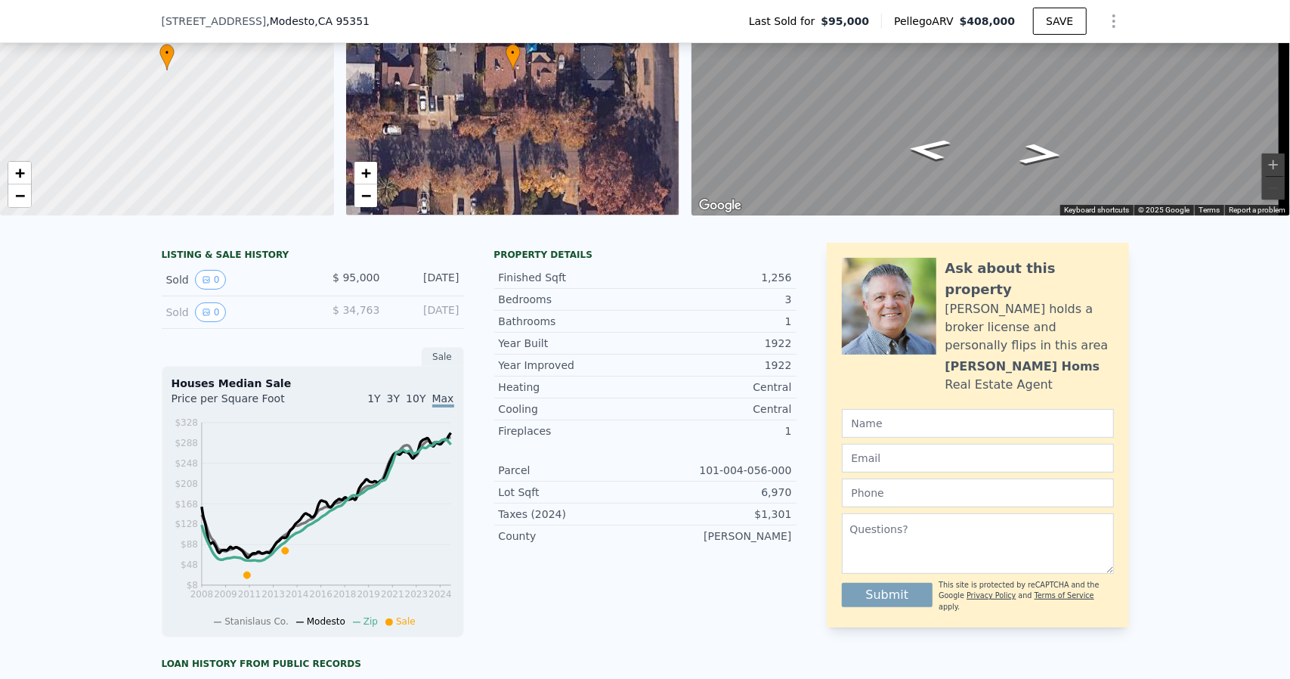
scroll to position [70, 0]
